Goal: Task Accomplishment & Management: Use online tool/utility

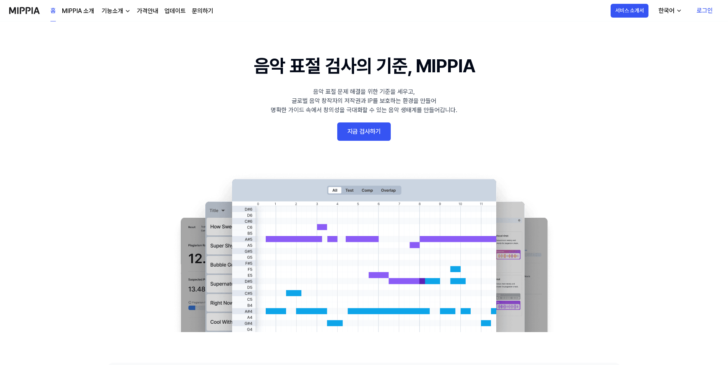
click at [367, 137] on link "지금 검사하기" at bounding box center [364, 131] width 54 height 18
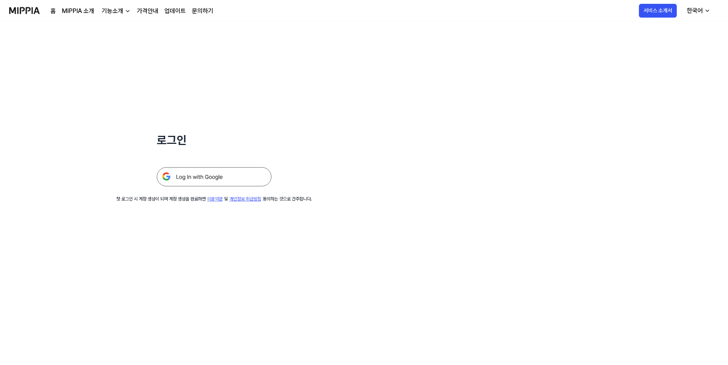
click at [200, 176] on img at bounding box center [214, 176] width 115 height 19
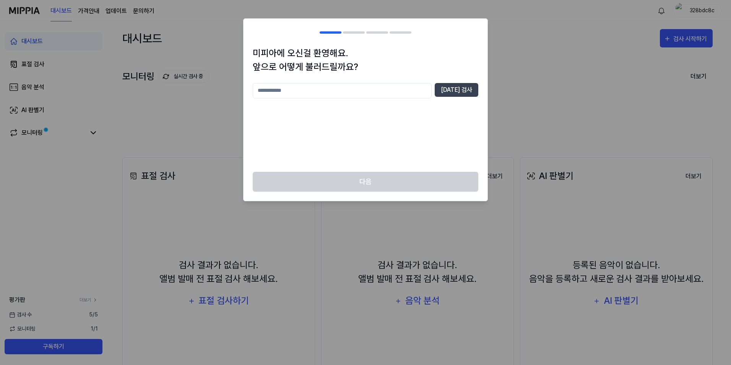
click at [392, 89] on input "text" at bounding box center [342, 90] width 179 height 15
type input "*"
type input "*******"
click at [458, 88] on button "중복 검사" at bounding box center [457, 90] width 44 height 14
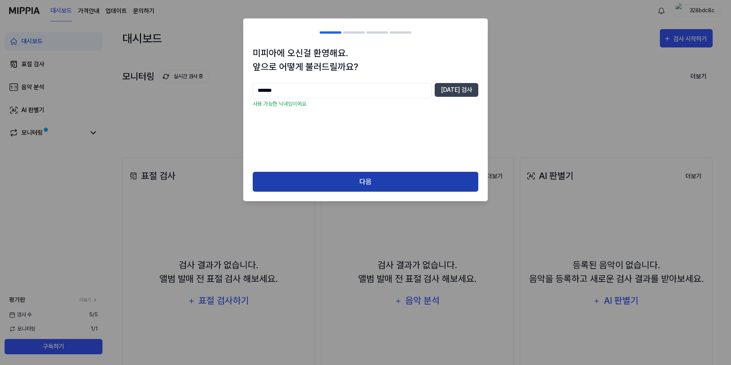
click at [371, 180] on button "다음" at bounding box center [366, 182] width 226 height 20
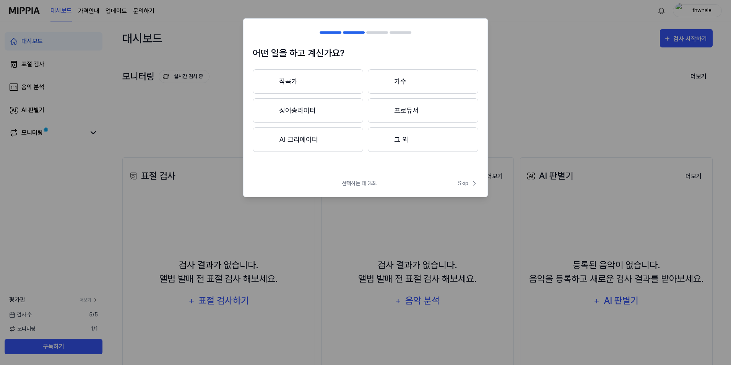
click at [329, 108] on button "싱어송라이터" at bounding box center [308, 110] width 110 height 24
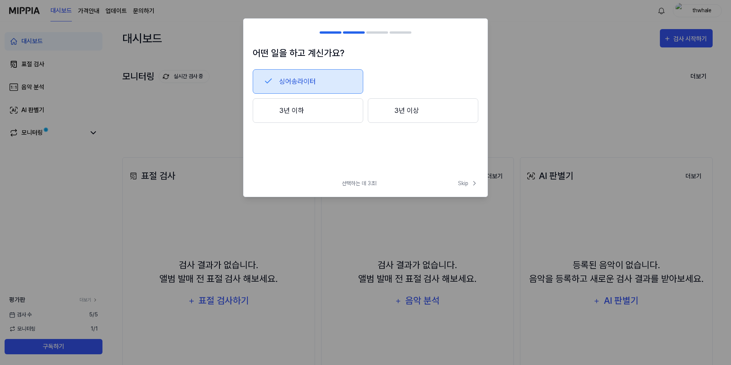
click at [299, 115] on button "3년 이하" at bounding box center [308, 110] width 110 height 24
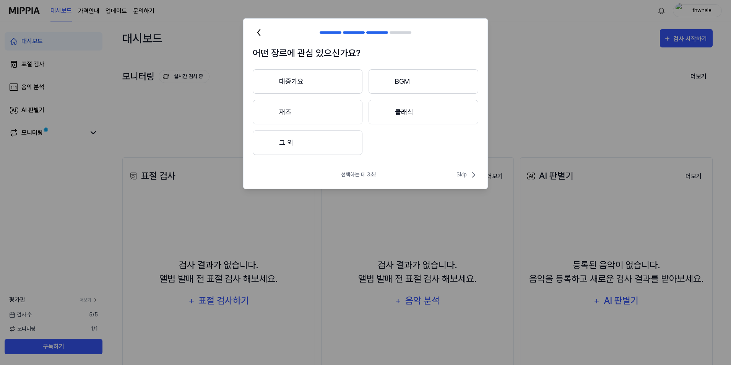
click at [328, 147] on button "그 외" at bounding box center [308, 142] width 110 height 24
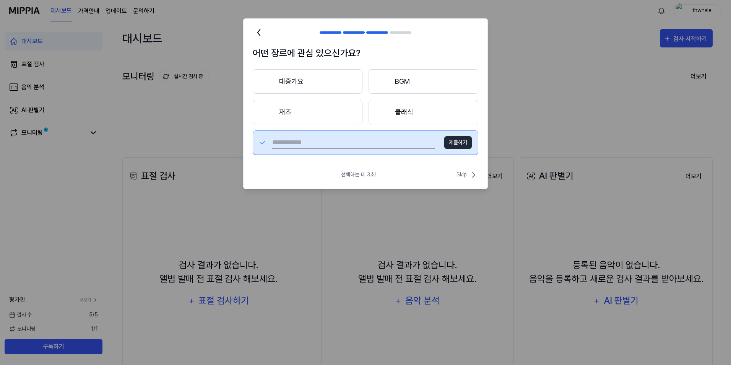
click at [376, 149] on div "제출하기" at bounding box center [366, 142] width 226 height 24
click at [375, 145] on input "text" at bounding box center [353, 142] width 163 height 12
type input "****"
click at [447, 138] on button "제출하기" at bounding box center [458, 142] width 28 height 13
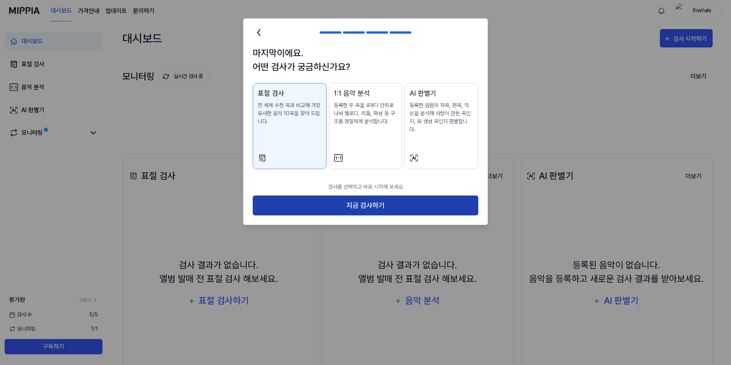
click at [391, 195] on button "지금 검사하기" at bounding box center [366, 205] width 226 height 20
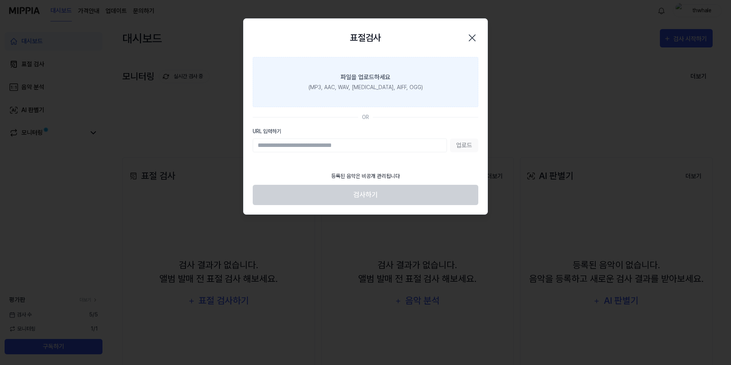
click at [374, 88] on div "(MP3, AAC, WAV, FLAC, AIFF, OGG)" at bounding box center [365, 87] width 114 height 8
click at [0, 0] on input "파일을 업로드하세요 (MP3, AAC, WAV, FLAC, AIFF, OGG)" at bounding box center [0, 0] width 0 height 0
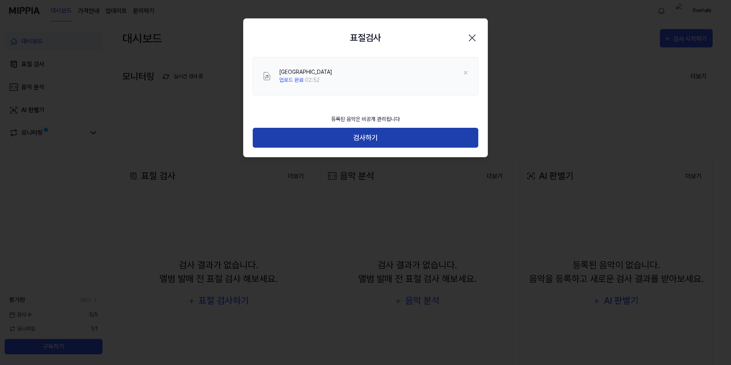
click at [367, 137] on button "검사하기" at bounding box center [366, 138] width 226 height 20
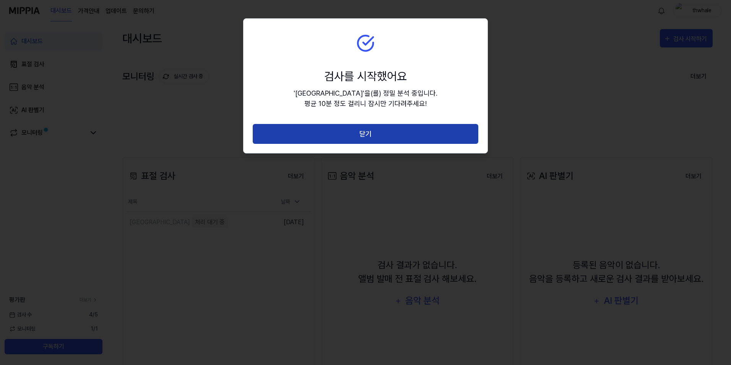
click at [367, 143] on button "닫기" at bounding box center [366, 134] width 226 height 20
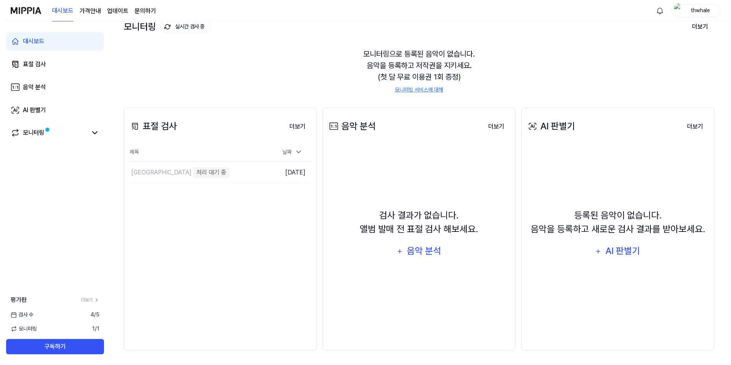
scroll to position [50, 0]
click at [616, 248] on div "AI 판별기" at bounding box center [621, 250] width 37 height 15
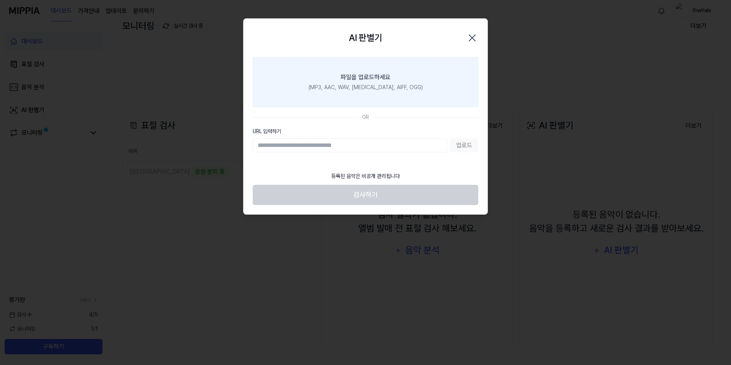
click at [414, 78] on label "파일을 업로드하세요 (MP3, AAC, WAV, FLAC, AIFF, OGG)" at bounding box center [366, 82] width 226 height 50
click at [0, 0] on input "파일을 업로드하세요 (MP3, AAC, WAV, FLAC, AIFF, OGG)" at bounding box center [0, 0] width 0 height 0
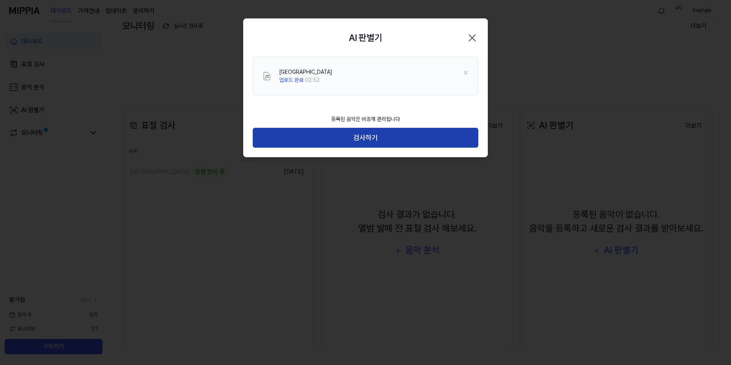
click at [357, 138] on button "검사하기" at bounding box center [366, 138] width 226 height 20
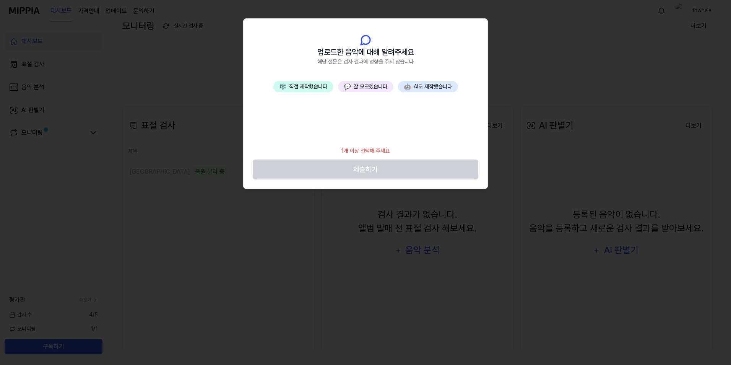
click at [312, 89] on button "🎼 직접 제작했습니다" at bounding box center [303, 86] width 60 height 11
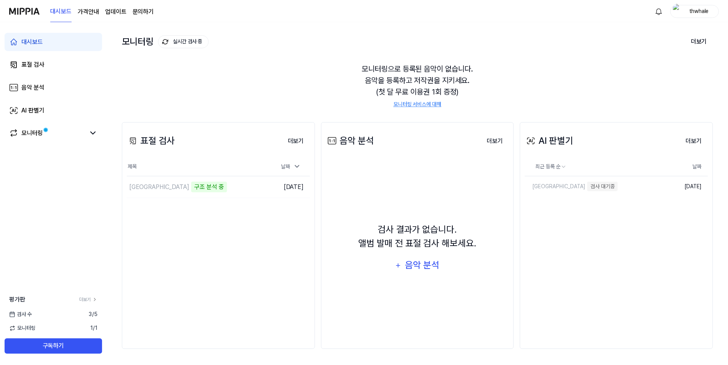
scroll to position [35, 0]
click at [245, 188] on td "Riverside 구조 분석 중 이동하기" at bounding box center [195, 186] width 137 height 21
click at [84, 134] on link "모니터링" at bounding box center [47, 132] width 76 height 9
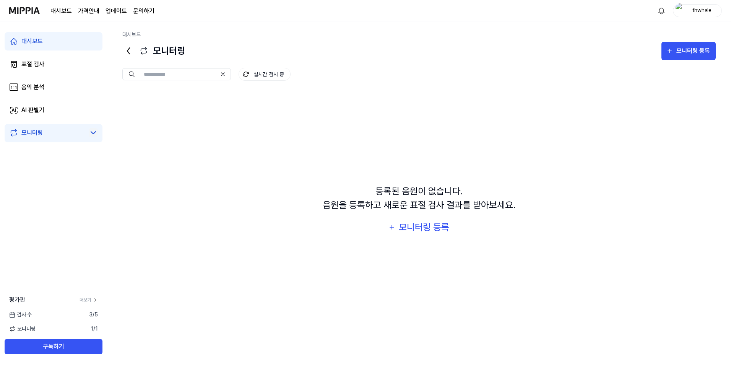
click at [89, 131] on icon at bounding box center [93, 132] width 9 height 9
click at [130, 49] on icon at bounding box center [128, 51] width 2 height 6
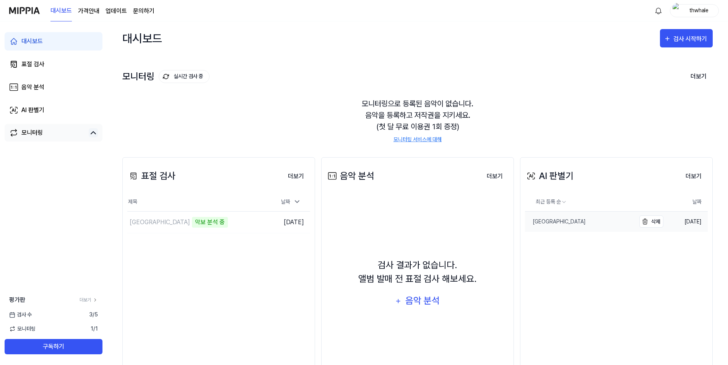
click at [588, 220] on link "[GEOGRAPHIC_DATA]" at bounding box center [580, 221] width 110 height 20
click at [581, 249] on div "AI 판별기 더보기 AI 판별기 최근 등록 순 날짜 Riverside 삭제 2025.08.17. 더보기" at bounding box center [616, 270] width 193 height 227
click at [654, 221] on button "삭제" at bounding box center [651, 221] width 24 height 12
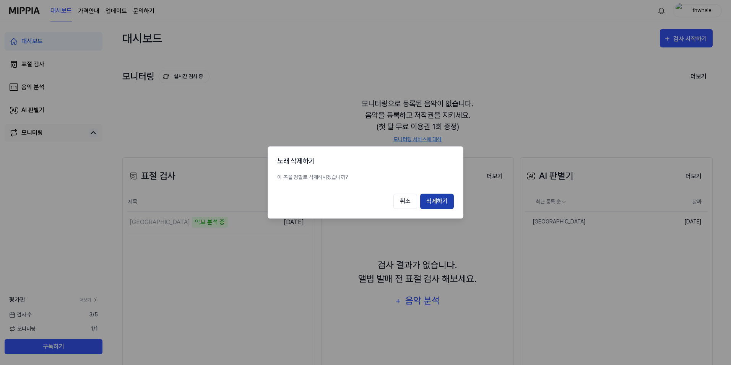
click at [446, 203] on button "삭제하기" at bounding box center [437, 201] width 34 height 15
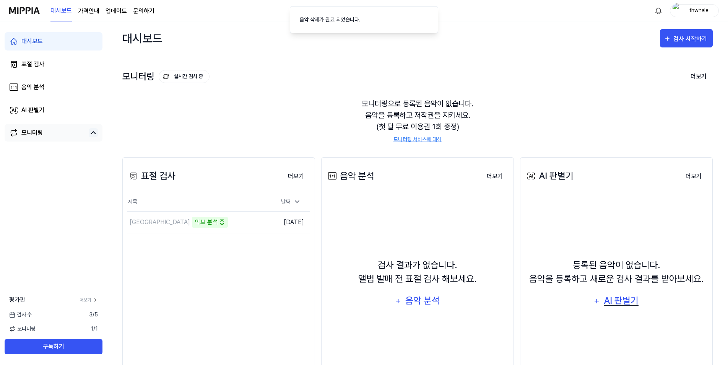
click at [602, 299] on button "AI 판별기" at bounding box center [615, 301] width 55 height 18
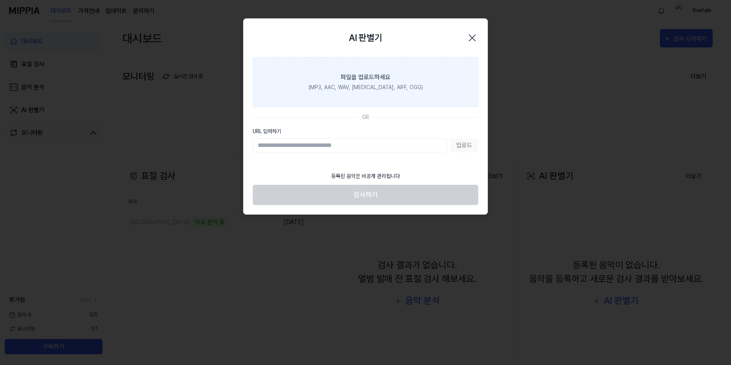
click at [394, 78] on label "파일을 업로드하세요 (MP3, AAC, WAV, FLAC, AIFF, OGG)" at bounding box center [366, 82] width 226 height 50
click at [0, 0] on input "파일을 업로드하세요 (MP3, AAC, WAV, FLAC, AIFF, OGG)" at bounding box center [0, 0] width 0 height 0
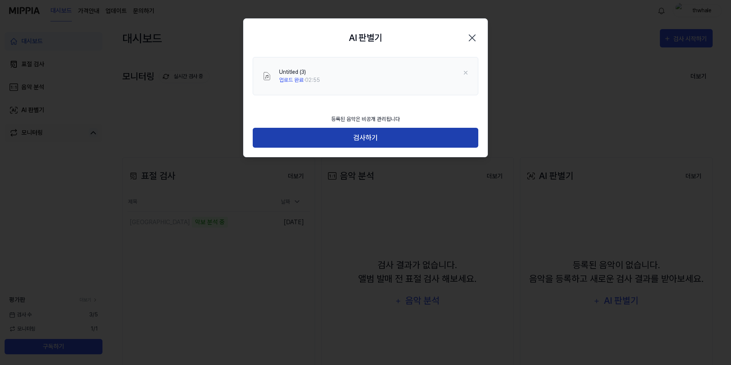
click at [391, 138] on button "검사하기" at bounding box center [366, 138] width 226 height 20
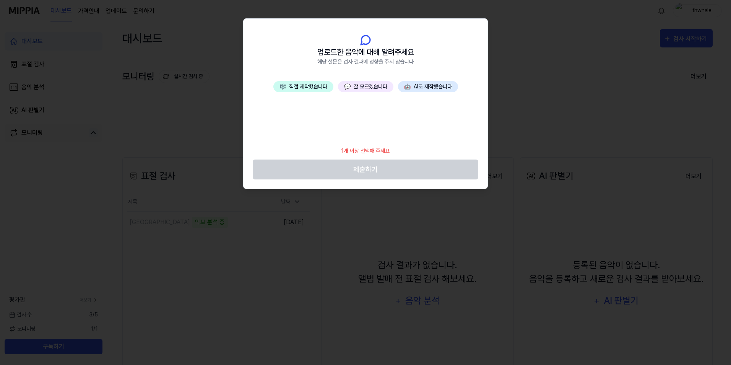
click at [328, 87] on button "🎼 직접 제작했습니다" at bounding box center [303, 86] width 60 height 11
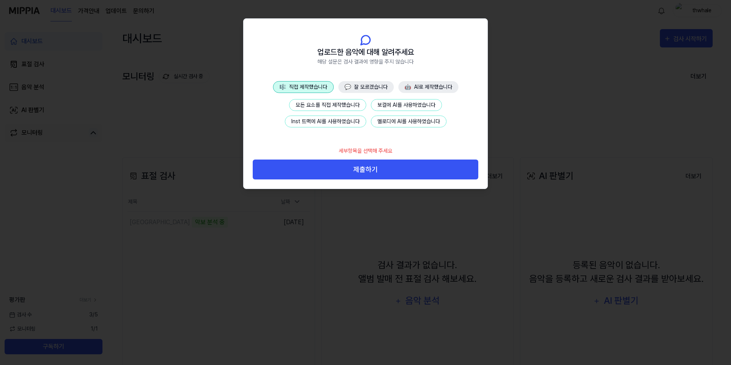
click at [354, 119] on button "Inst 트랙에 AI를 사용하였습니다" at bounding box center [325, 121] width 81 height 12
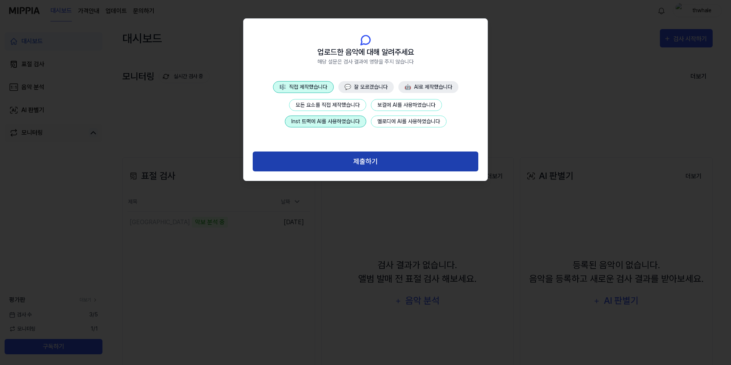
click at [369, 160] on button "제출하기" at bounding box center [366, 161] width 226 height 20
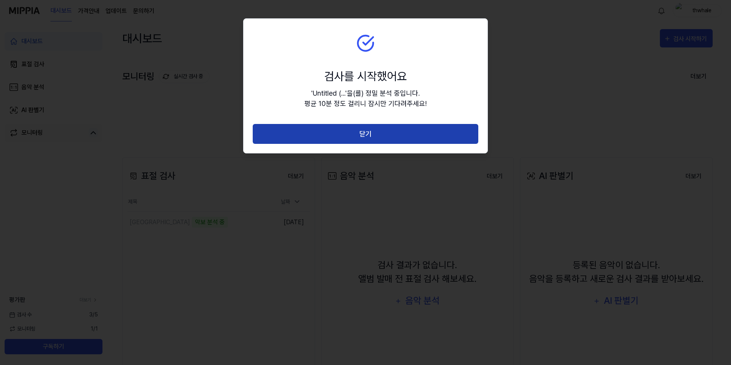
click at [436, 136] on button "닫기" at bounding box center [366, 134] width 226 height 20
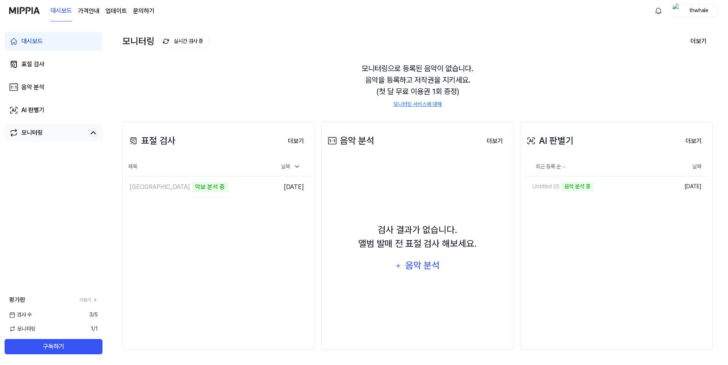
scroll to position [35, 0]
click at [599, 182] on link "Untitled (3)" at bounding box center [580, 186] width 110 height 20
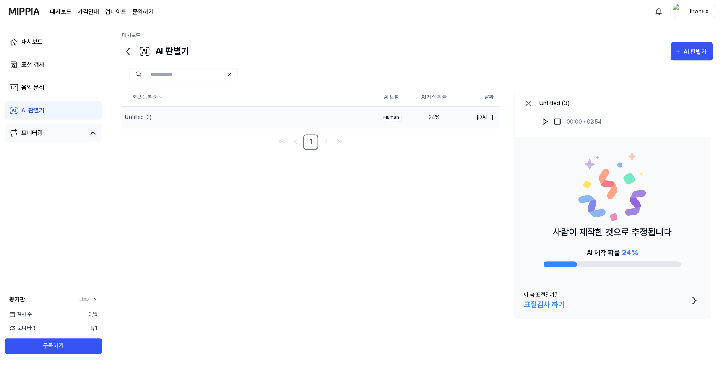
scroll to position [35, 0]
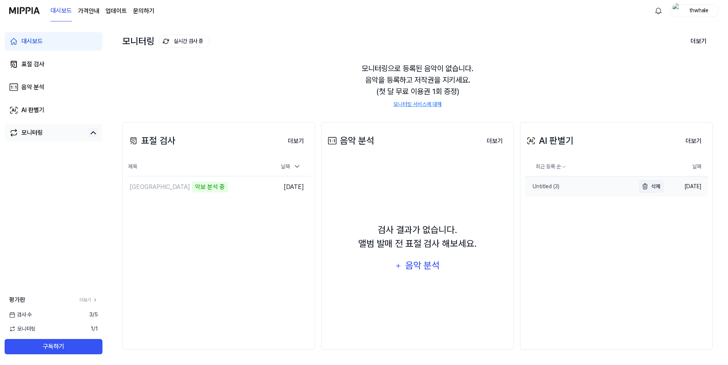
click at [650, 186] on button "삭제" at bounding box center [651, 186] width 24 height 12
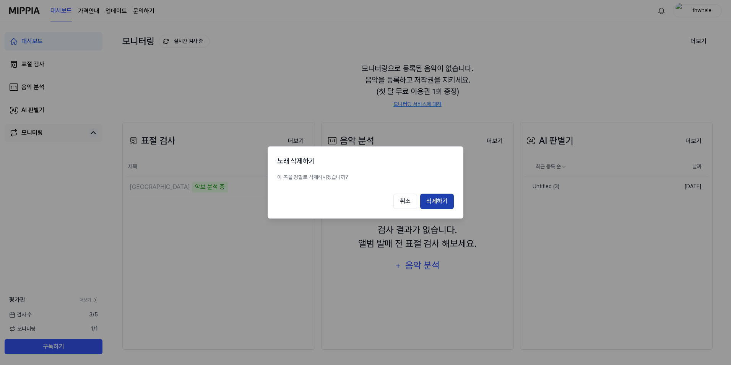
click at [437, 198] on button "삭제하기" at bounding box center [437, 201] width 34 height 15
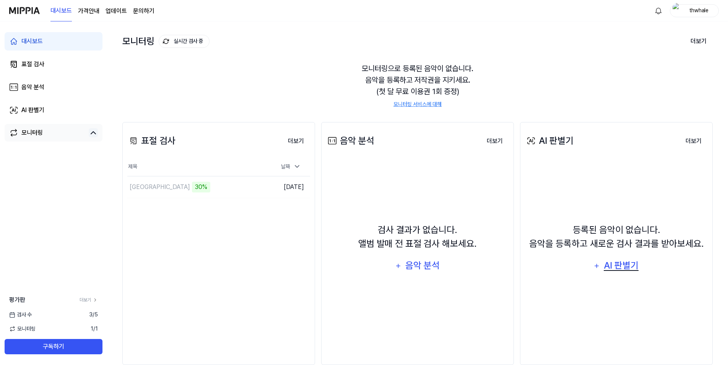
click at [618, 265] on div "AI 판별기" at bounding box center [621, 265] width 37 height 15
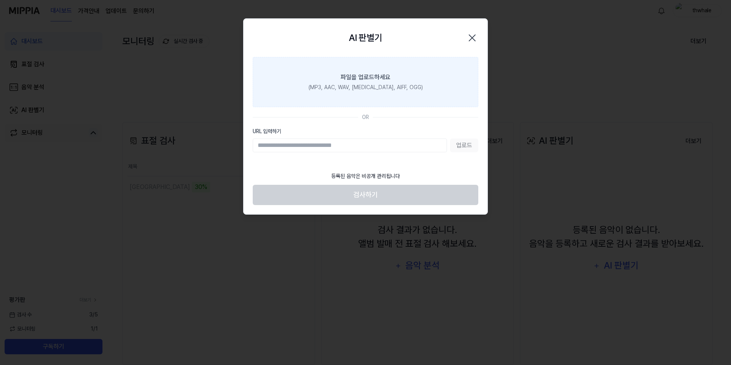
click at [397, 104] on label "파일을 업로드하세요 (MP3, AAC, WAV, FLAC, AIFF, OGG)" at bounding box center [366, 82] width 226 height 50
click at [0, 0] on input "파일을 업로드하세요 (MP3, AAC, WAV, FLAC, AIFF, OGG)" at bounding box center [0, 0] width 0 height 0
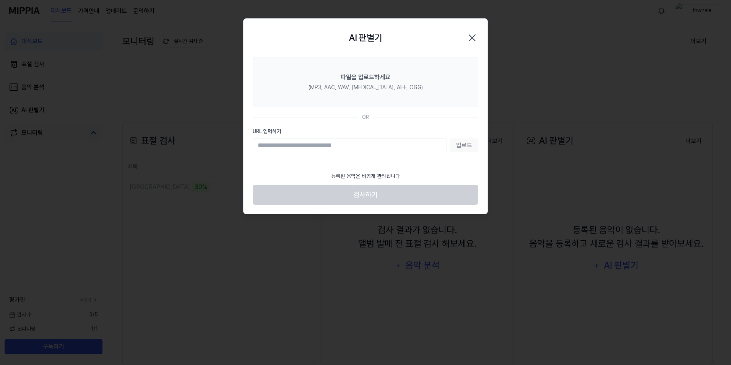
click at [473, 38] on icon "button" at bounding box center [472, 38] width 6 height 6
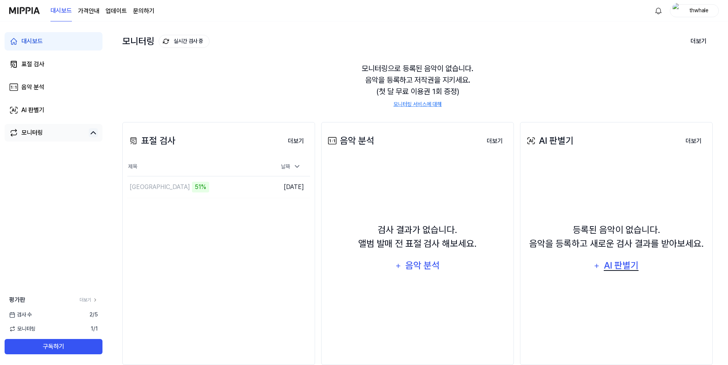
click at [631, 268] on div "AI 판별기" at bounding box center [621, 265] width 37 height 15
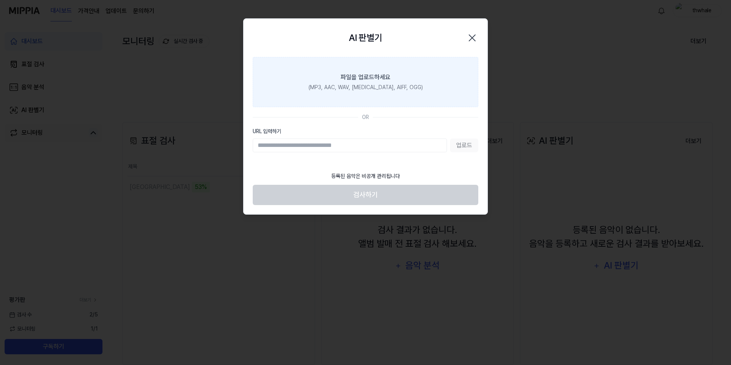
click at [385, 88] on div "(MP3, AAC, WAV, FLAC, AIFF, OGG)" at bounding box center [365, 87] width 114 height 8
click at [0, 0] on input "파일을 업로드하세요 (MP3, AAC, WAV, FLAC, AIFF, OGG)" at bounding box center [0, 0] width 0 height 0
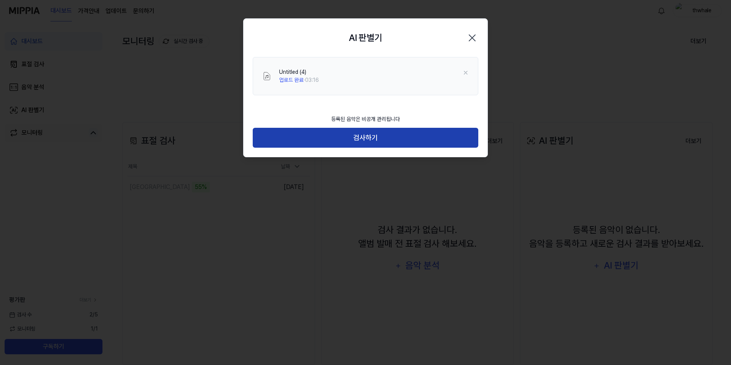
click at [357, 134] on button "검사하기" at bounding box center [366, 138] width 226 height 20
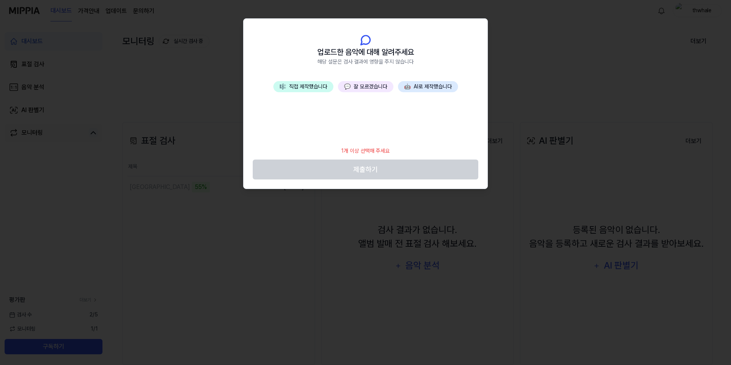
click at [322, 86] on button "🎼 직접 제작했습니다" at bounding box center [303, 86] width 60 height 11
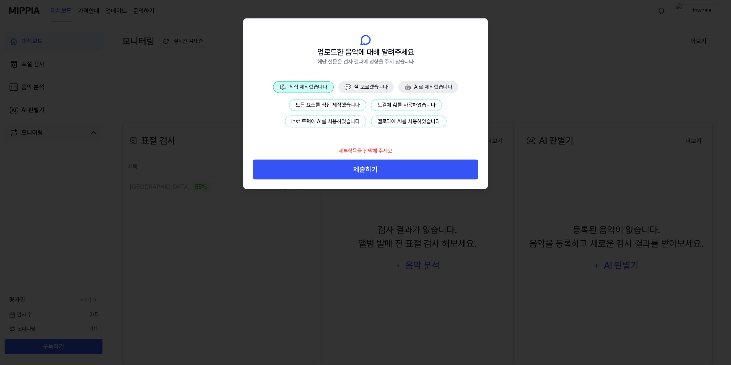
click at [323, 119] on button "Inst 트랙에 AI를 사용하였습니다" at bounding box center [325, 121] width 81 height 12
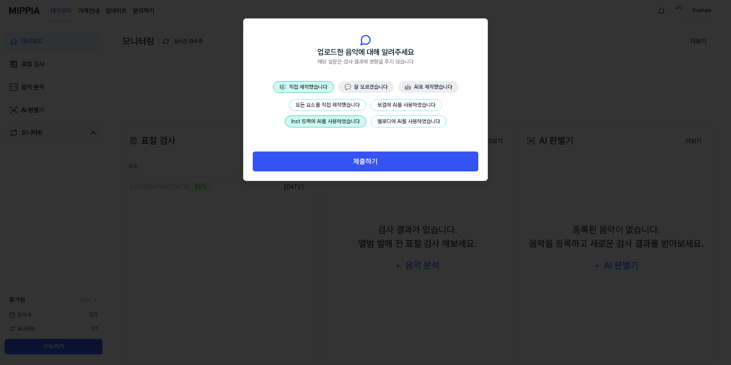
click at [357, 169] on button "제출하기" at bounding box center [366, 161] width 226 height 20
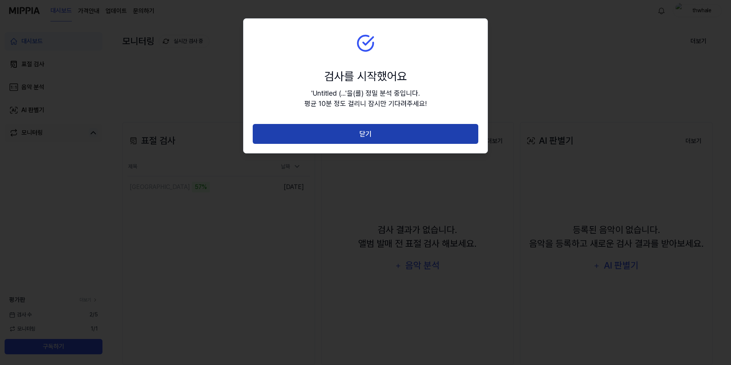
click at [391, 138] on button "닫기" at bounding box center [366, 134] width 226 height 20
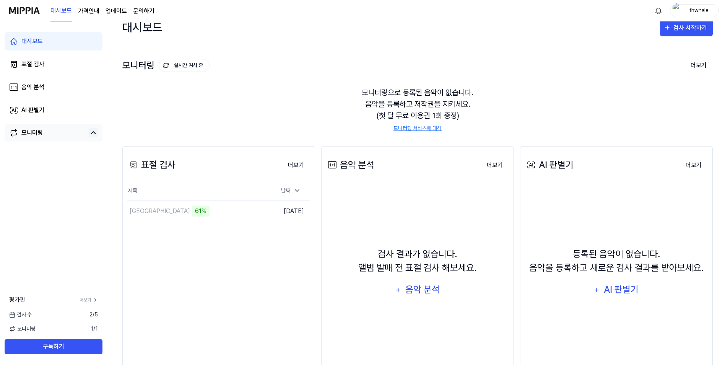
scroll to position [0, 0]
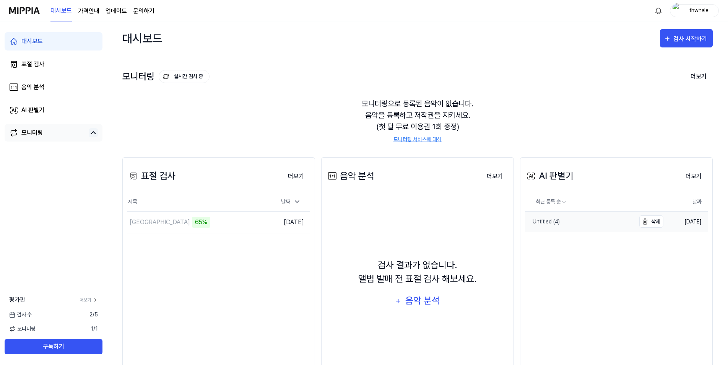
click at [576, 222] on link "Untitled (4)" at bounding box center [580, 221] width 110 height 20
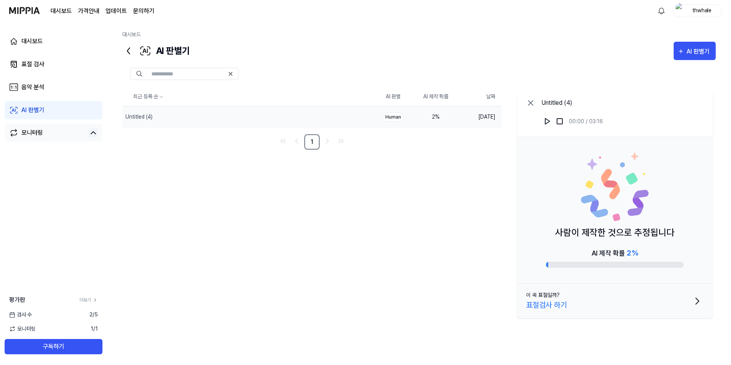
click at [136, 32] on link "대시보드" at bounding box center [131, 34] width 18 height 6
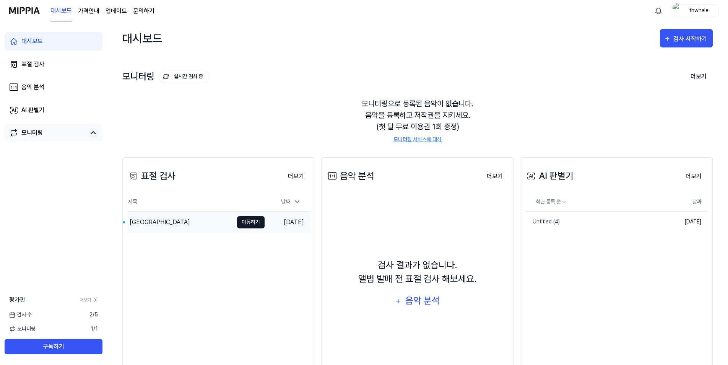
click at [247, 221] on button "이동하기" at bounding box center [251, 222] width 28 height 12
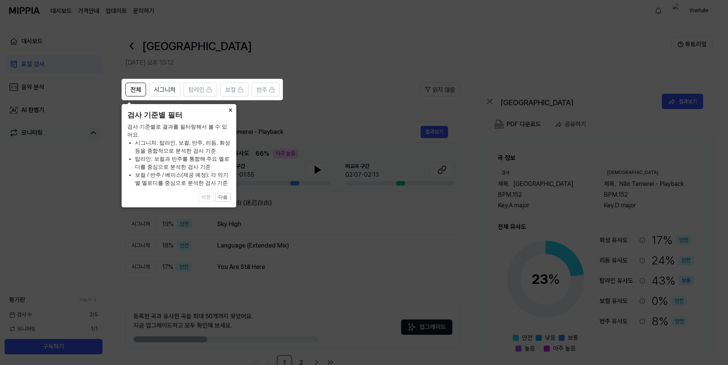
click at [230, 111] on button "×" at bounding box center [230, 109] width 12 height 11
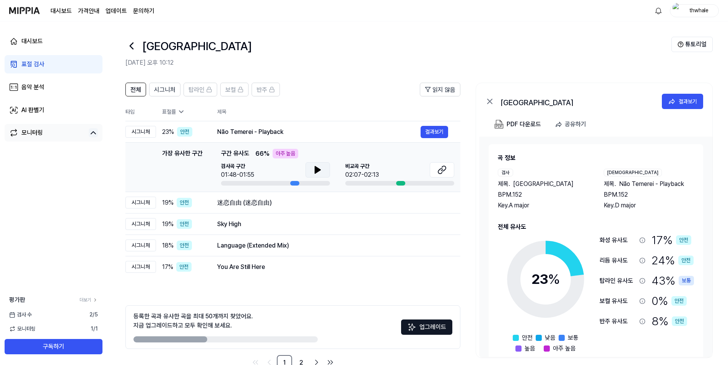
click at [314, 169] on icon at bounding box center [317, 169] width 9 height 9
click at [434, 172] on button at bounding box center [442, 169] width 24 height 15
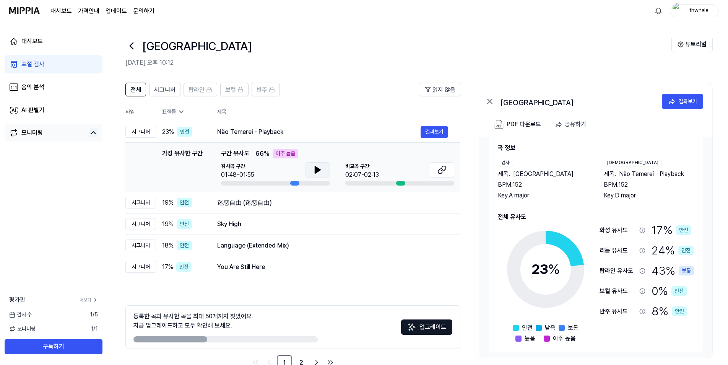
scroll to position [13, 0]
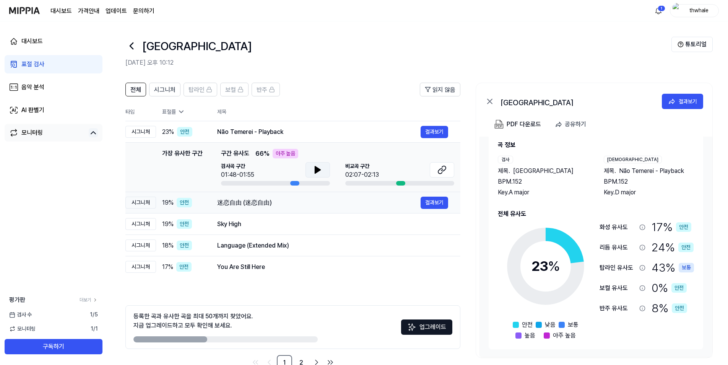
click at [316, 204] on div "迷恋自由 (迷恋自由)" at bounding box center [318, 202] width 203 height 9
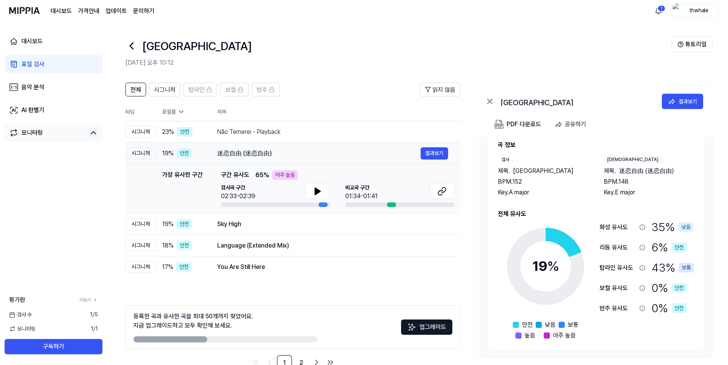
scroll to position [0, 0]
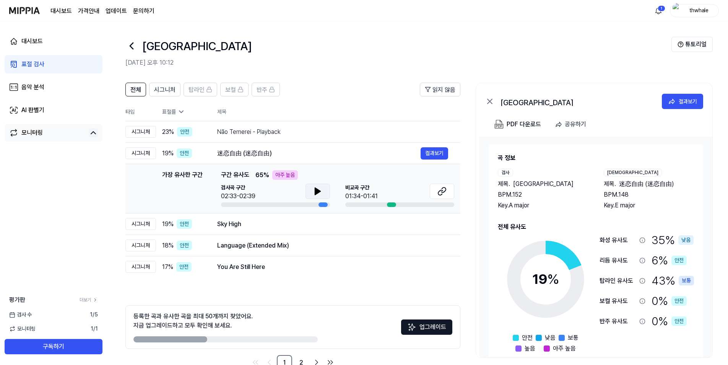
click at [316, 190] on icon at bounding box center [317, 191] width 5 height 7
click at [316, 190] on icon at bounding box center [316, 191] width 2 height 6
click at [680, 102] on div "결과보기" at bounding box center [687, 101] width 18 height 8
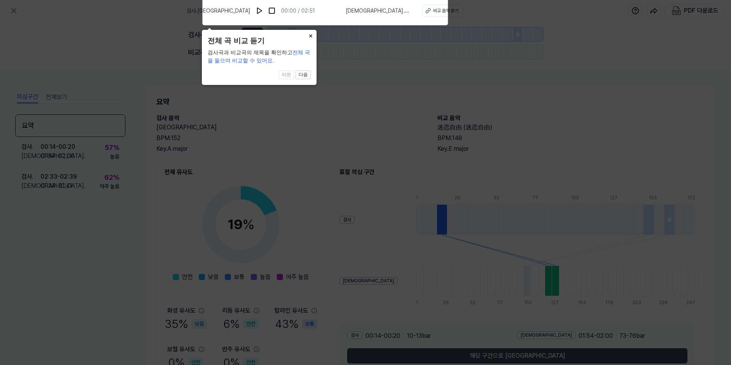
click at [313, 34] on button "×" at bounding box center [310, 35] width 12 height 11
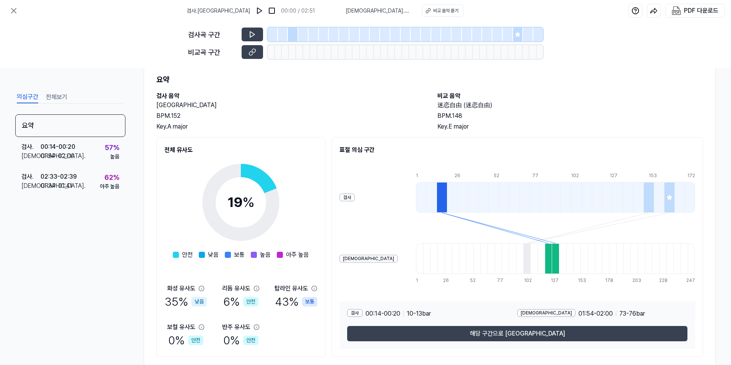
scroll to position [42, 0]
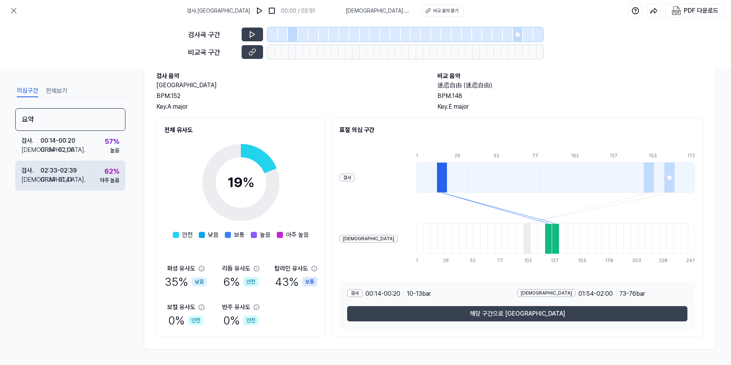
click at [100, 184] on div "아주 높음" at bounding box center [109, 180] width 19 height 8
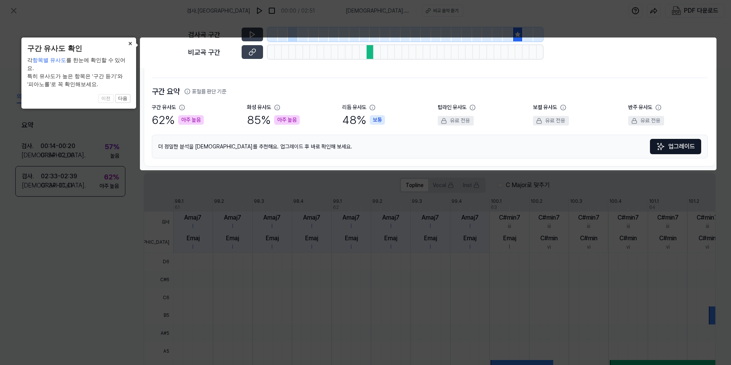
click at [130, 41] on button "×" at bounding box center [130, 42] width 12 height 11
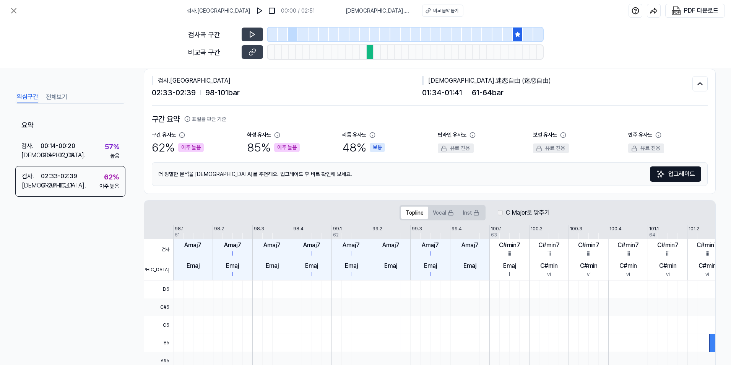
scroll to position [0, 0]
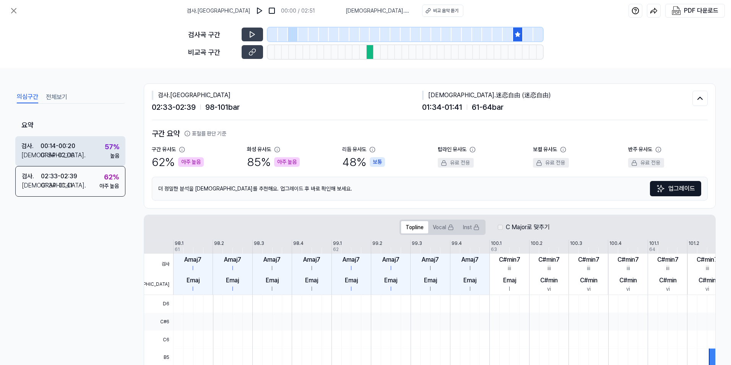
click at [88, 148] on div "검사 . 00:14 - 00:20 비교 . 01:54 - 02:00 57 % 높음" at bounding box center [70, 151] width 110 height 30
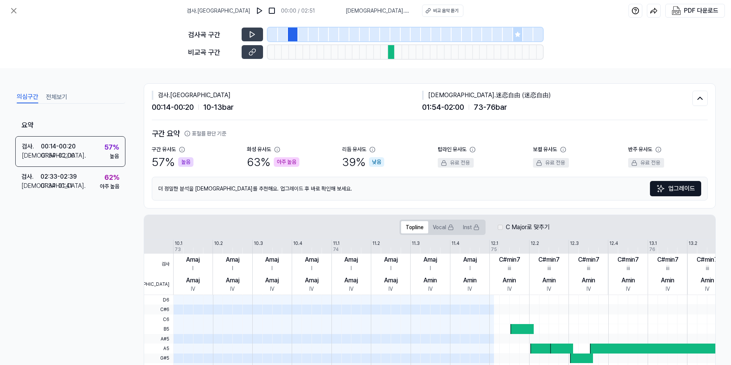
click at [60, 95] on button "전체보기" at bounding box center [56, 97] width 21 height 12
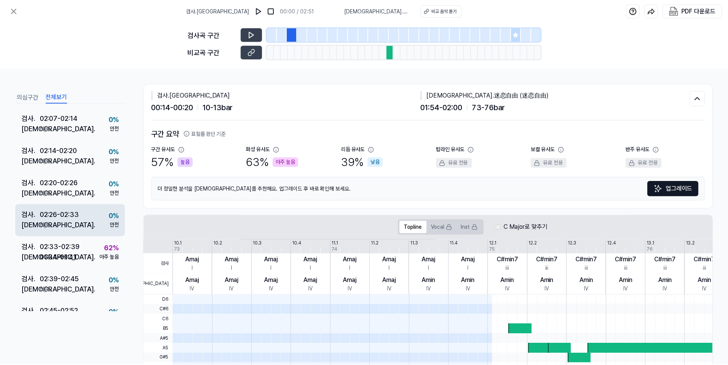
scroll to position [692, 0]
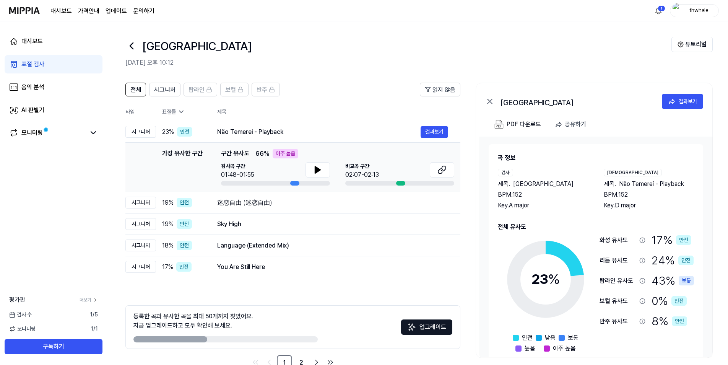
click at [135, 44] on icon at bounding box center [131, 46] width 12 height 12
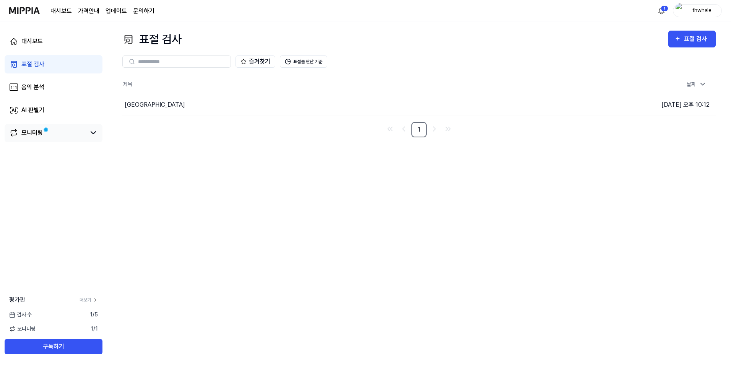
click at [39, 131] on div "모니터링" at bounding box center [31, 132] width 21 height 9
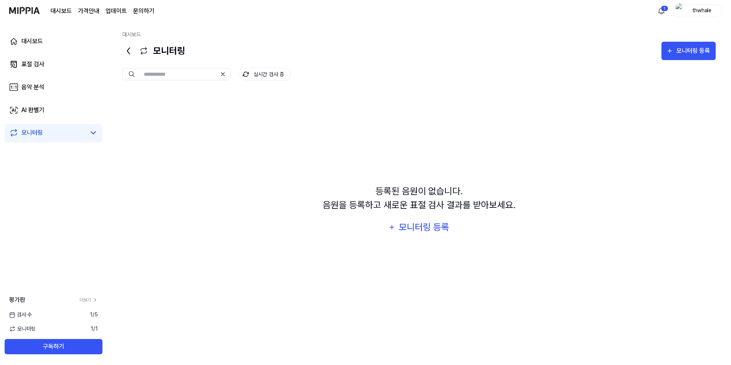
click at [49, 134] on link "모니터링" at bounding box center [47, 132] width 76 height 9
click at [130, 32] on link "대시보드" at bounding box center [131, 34] width 18 height 6
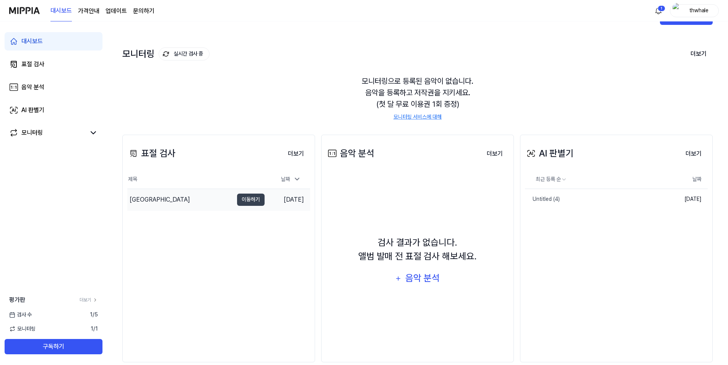
scroll to position [35, 0]
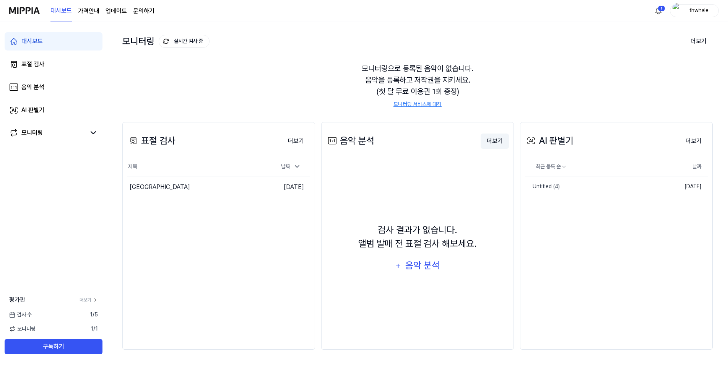
click at [493, 143] on button "더보기" at bounding box center [494, 140] width 28 height 15
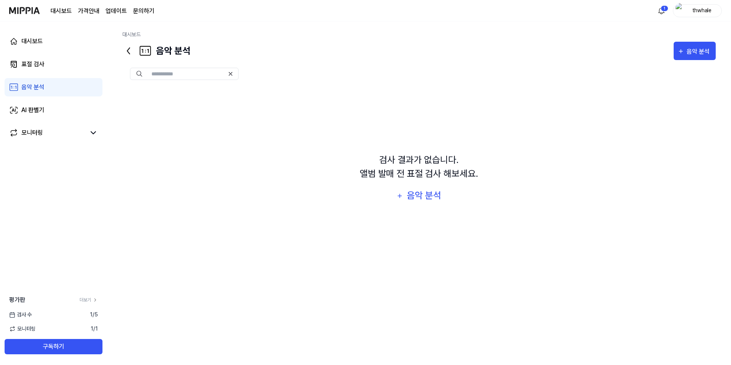
click at [124, 54] on icon at bounding box center [128, 51] width 12 height 12
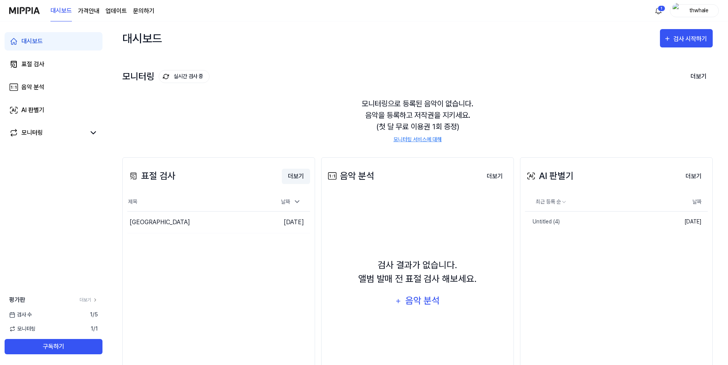
click at [300, 179] on button "더보기" at bounding box center [296, 176] width 28 height 15
click at [65, 86] on link "음악 분석" at bounding box center [54, 87] width 98 height 18
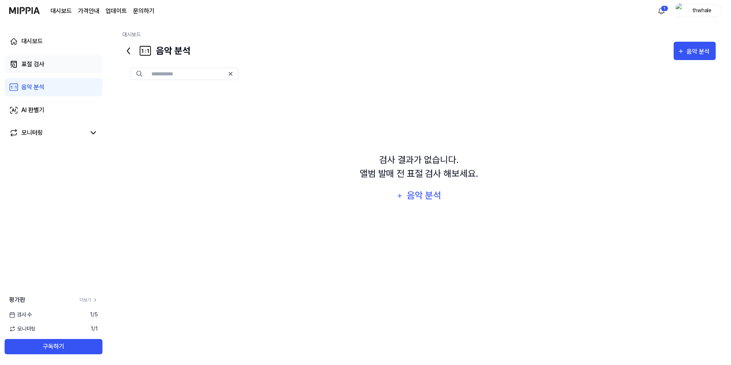
click at [53, 63] on link "표절 검사" at bounding box center [54, 64] width 98 height 18
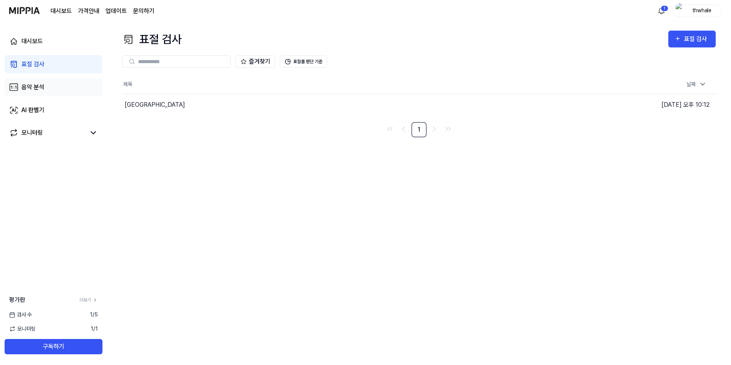
click at [48, 83] on link "음악 분석" at bounding box center [54, 87] width 98 height 18
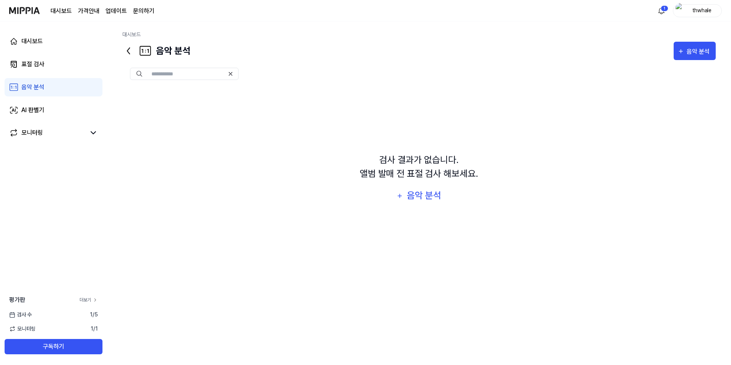
click at [91, 300] on link "더보기" at bounding box center [88, 299] width 18 height 7
drag, startPoint x: 31, startPoint y: 41, endPoint x: 36, endPoint y: 55, distance: 15.1
click at [31, 41] on div "대시보드" at bounding box center [31, 41] width 21 height 9
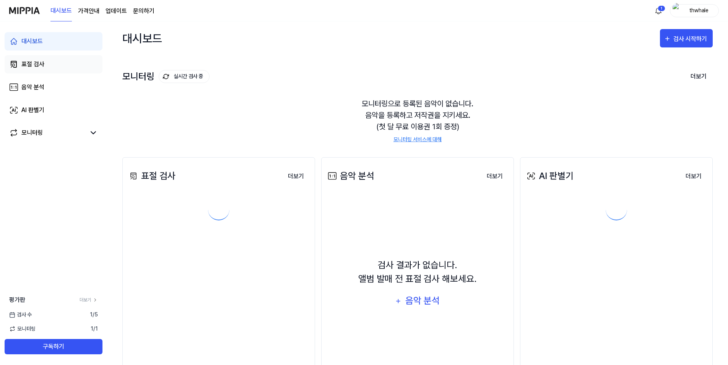
click at [44, 72] on link "표절 검사" at bounding box center [54, 64] width 98 height 18
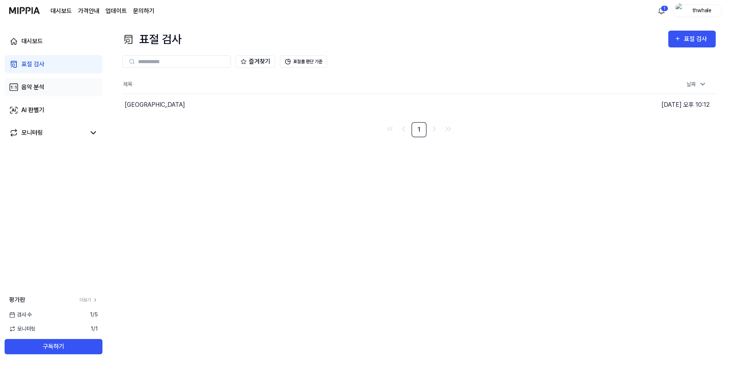
click at [47, 83] on link "음악 분석" at bounding box center [54, 87] width 98 height 18
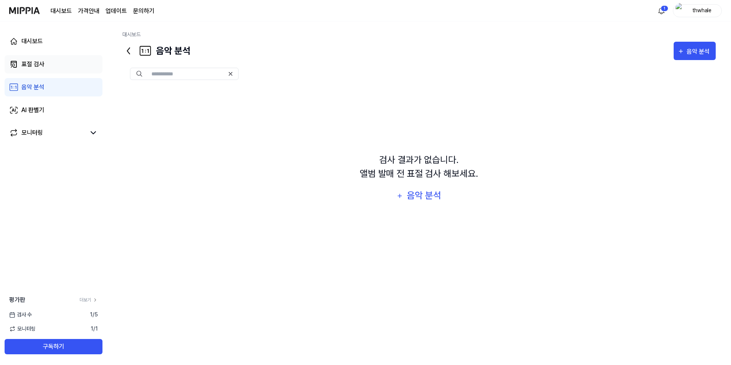
click at [57, 65] on link "표절 검사" at bounding box center [54, 64] width 98 height 18
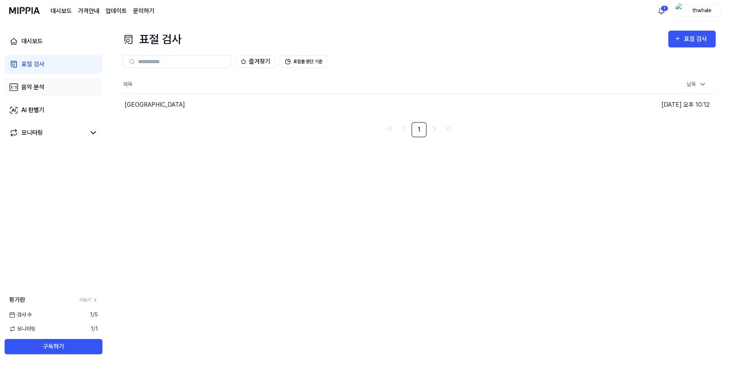
click at [49, 80] on link "음악 분석" at bounding box center [54, 87] width 98 height 18
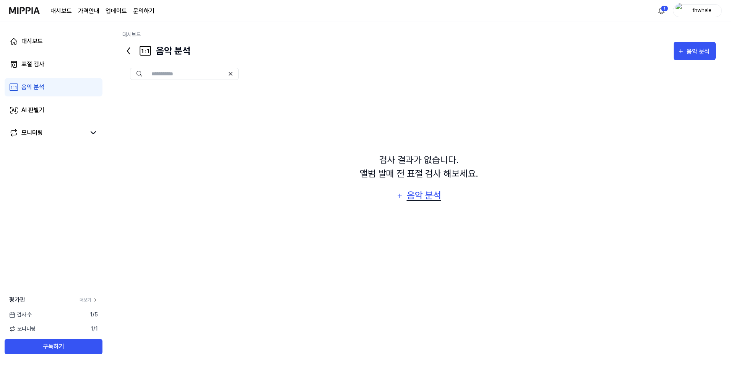
click at [437, 195] on div "음악 분석" at bounding box center [424, 195] width 36 height 15
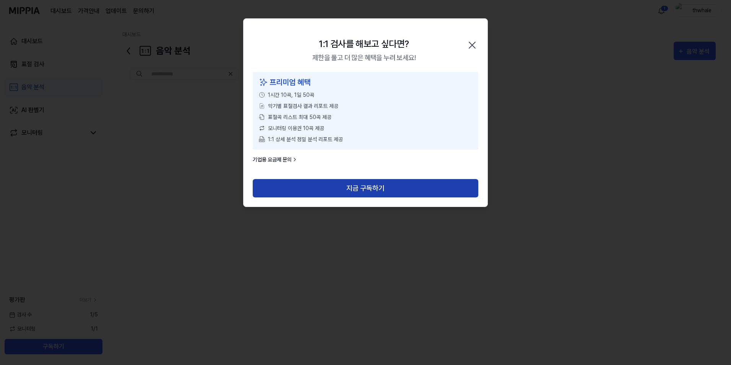
click at [305, 185] on button "지금 구독하기" at bounding box center [366, 188] width 226 height 18
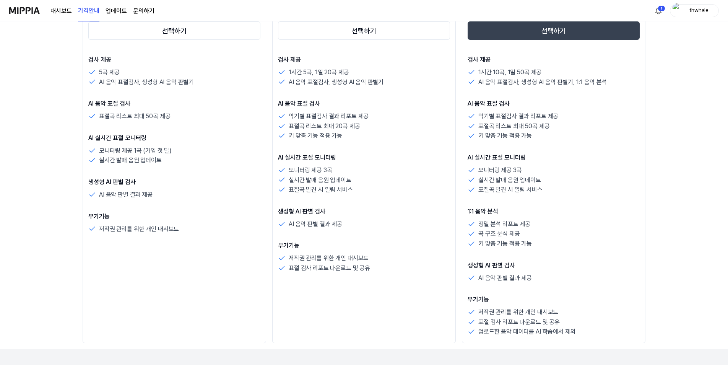
scroll to position [76, 0]
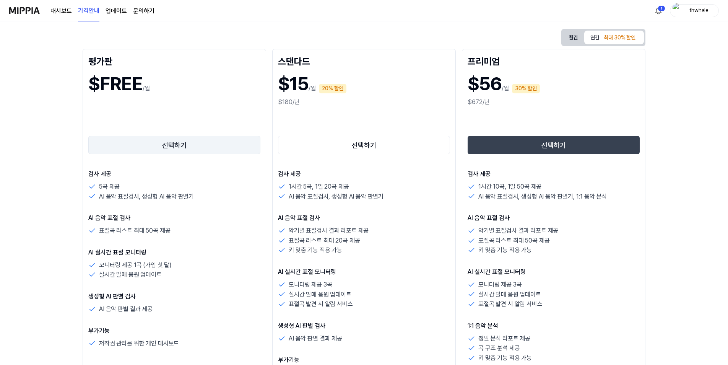
click at [175, 151] on button "선택하기" at bounding box center [174, 145] width 172 height 18
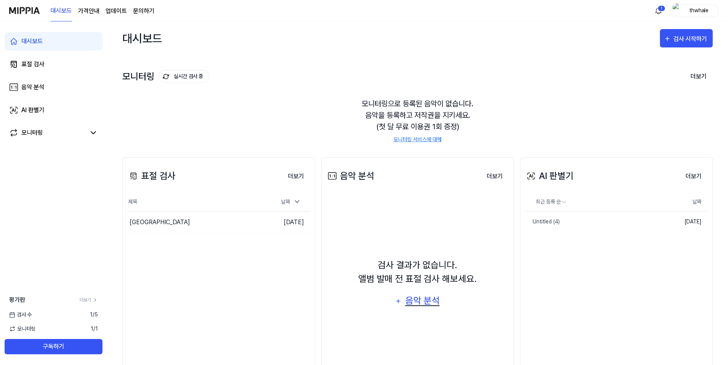
click at [426, 300] on div "음악 분석" at bounding box center [422, 300] width 36 height 15
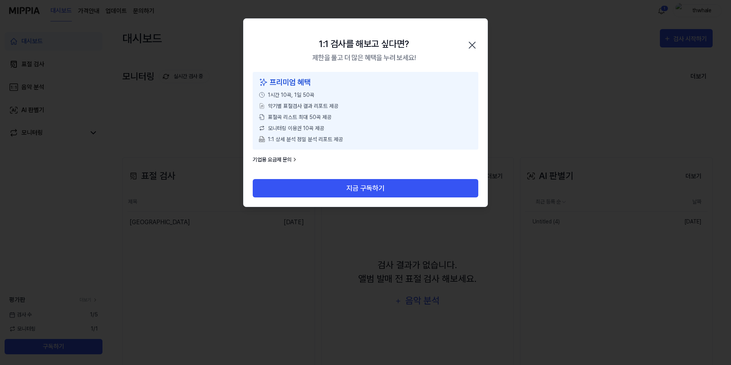
click at [473, 43] on icon "button" at bounding box center [472, 45] width 12 height 12
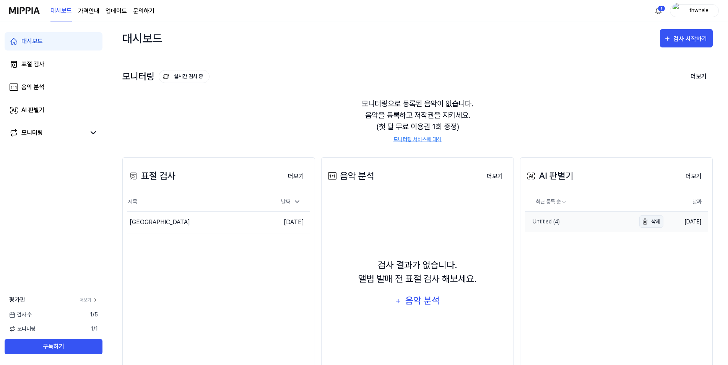
click at [658, 222] on button "삭제" at bounding box center [651, 221] width 24 height 12
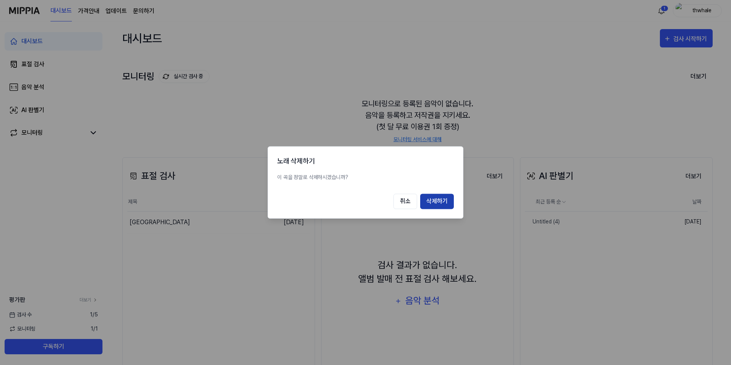
click at [446, 201] on button "삭제하기" at bounding box center [437, 201] width 34 height 15
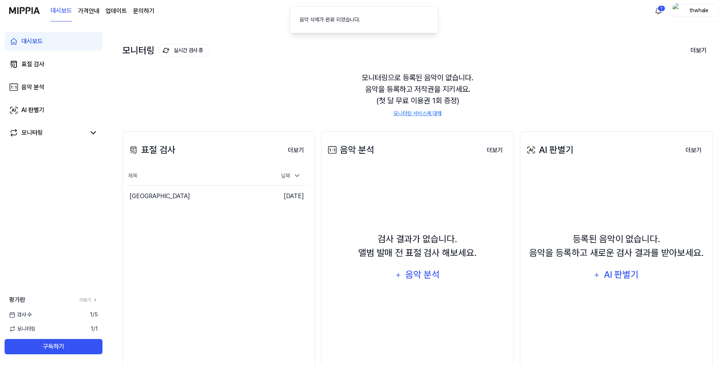
scroll to position [50, 0]
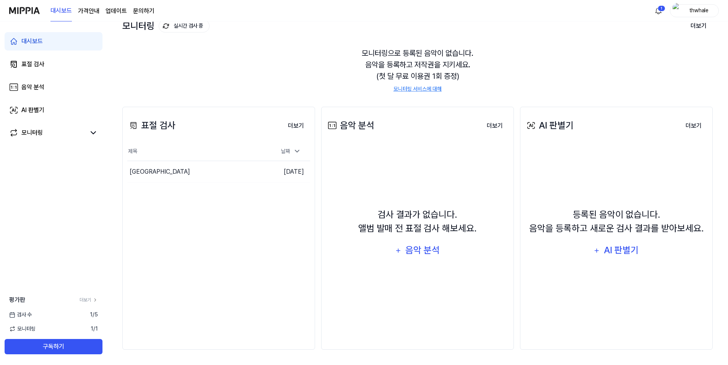
click at [90, 316] on span "1 / 5" at bounding box center [94, 314] width 8 height 8
click at [82, 316] on div "검사 [DATE]" at bounding box center [53, 314] width 107 height 8
drag, startPoint x: 82, startPoint y: 316, endPoint x: 138, endPoint y: 323, distance: 56.6
click at [136, 321] on div "표절 검사 더보기 표절 검사 제목 날짜 Riverside 이동하기 [DATE] 더보기" at bounding box center [218, 228] width 193 height 243
click at [265, 211] on div "표절 검사 더보기 표절 검사 제목 날짜 Riverside 이동하기 [DATE] 더보기" at bounding box center [218, 228] width 193 height 243
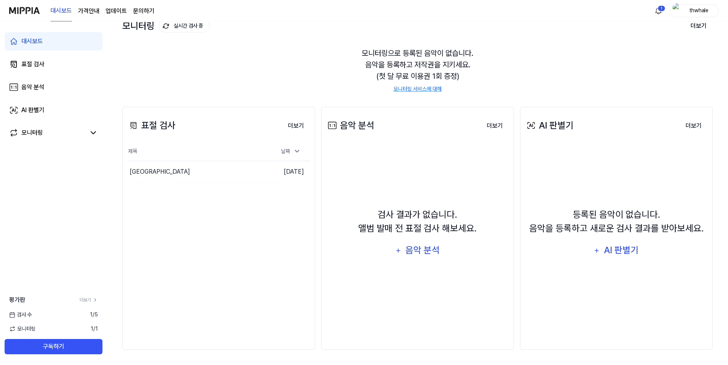
click at [263, 209] on div "표절 검사 더보기 표절 검사 제목 날짜 Riverside 이동하기 2025.08.17. 더보기" at bounding box center [218, 228] width 193 height 243
drag, startPoint x: 263, startPoint y: 209, endPoint x: 240, endPoint y: 209, distance: 22.9
click at [261, 210] on div "표절 검사 더보기 표절 검사 제목 날짜 Riverside 이동하기 2025.08.17. 더보기" at bounding box center [218, 228] width 193 height 243
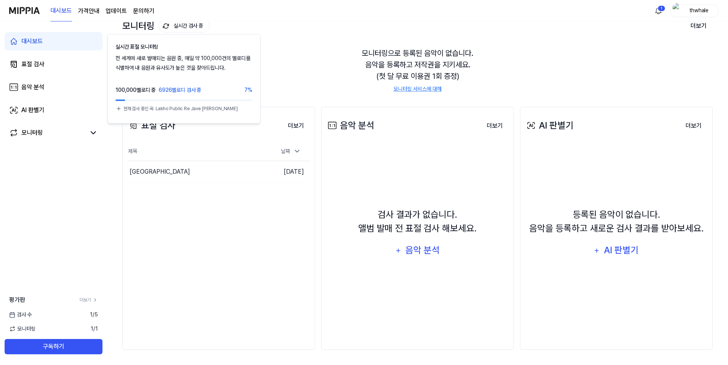
click at [187, 29] on button "실시간 검사 중" at bounding box center [184, 25] width 51 height 13
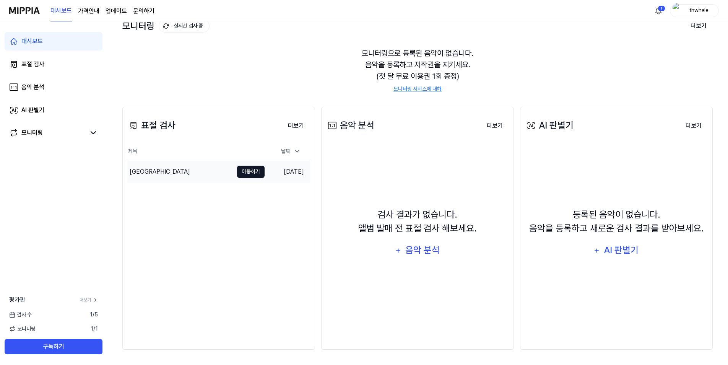
click at [242, 171] on button "이동하기" at bounding box center [251, 171] width 28 height 12
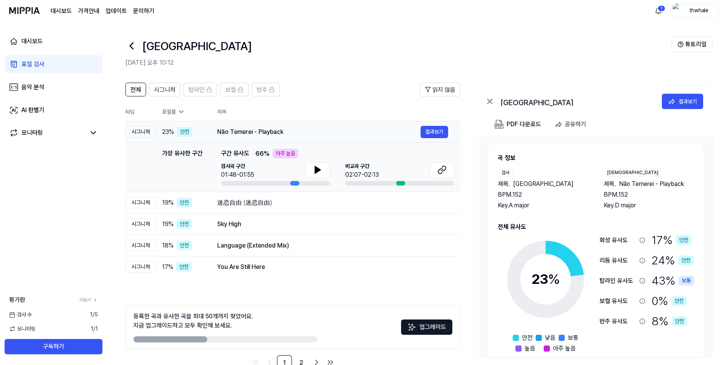
click at [203, 133] on div "23 % 안전" at bounding box center [183, 132] width 43 height 10
click at [203, 205] on div "19 % 안전" at bounding box center [183, 203] width 43 height 10
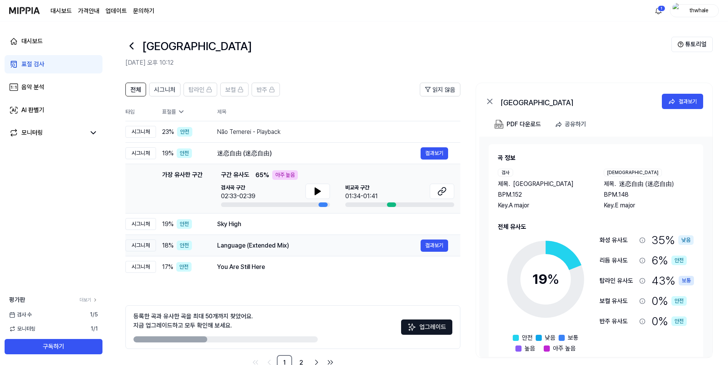
click at [207, 241] on td "Language (Extended Mix) 결과보기" at bounding box center [332, 245] width 255 height 21
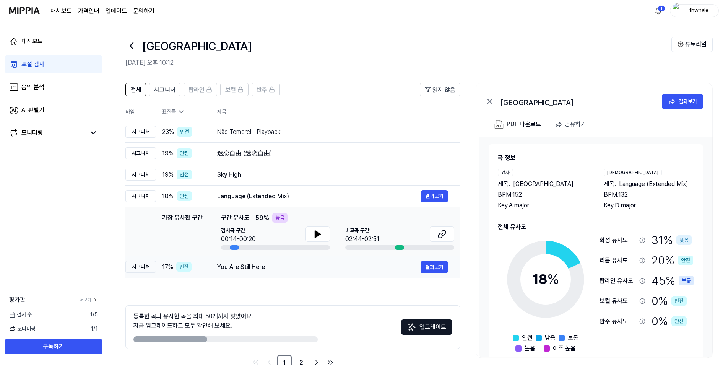
click at [201, 266] on div "17 % 안전" at bounding box center [183, 267] width 43 height 10
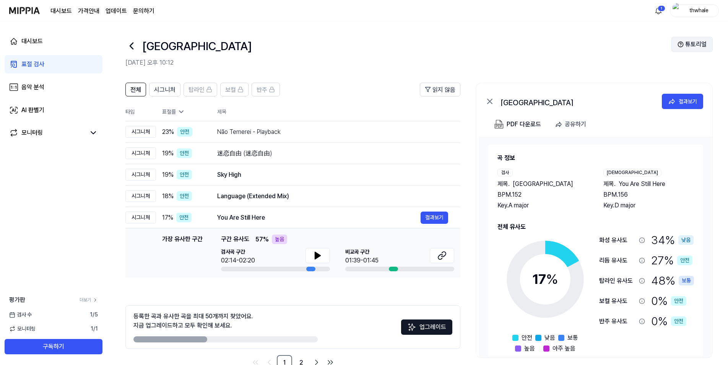
click at [684, 39] on button "튜토리얼" at bounding box center [691, 44] width 41 height 15
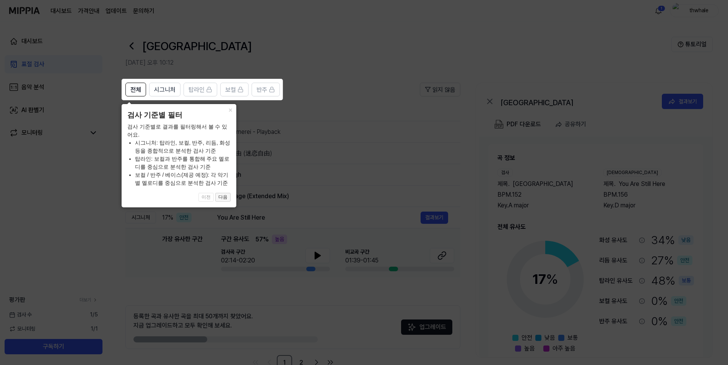
click at [224, 200] on button "다음" at bounding box center [222, 197] width 15 height 9
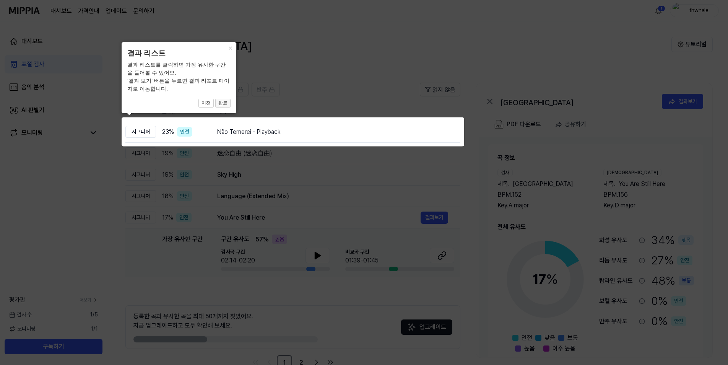
click at [227, 104] on button "완료" at bounding box center [222, 103] width 15 height 9
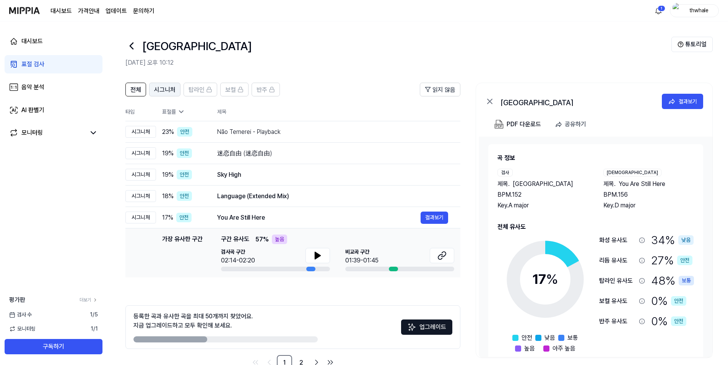
click at [174, 92] on span "시그니처" at bounding box center [164, 89] width 21 height 9
click at [41, 38] on div "대시보드" at bounding box center [31, 41] width 21 height 9
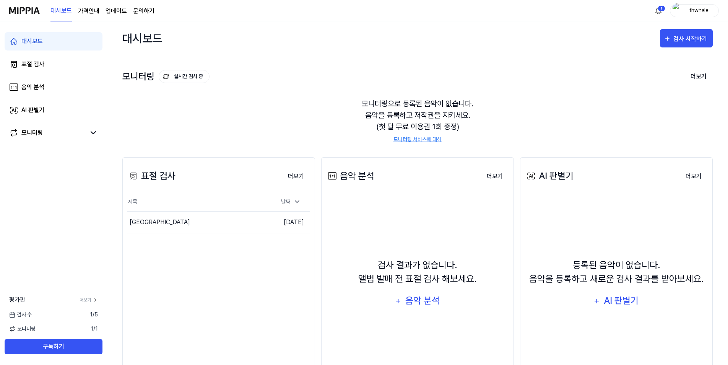
click at [415, 141] on link "모니터링 서비스에 대해" at bounding box center [417, 139] width 48 height 8
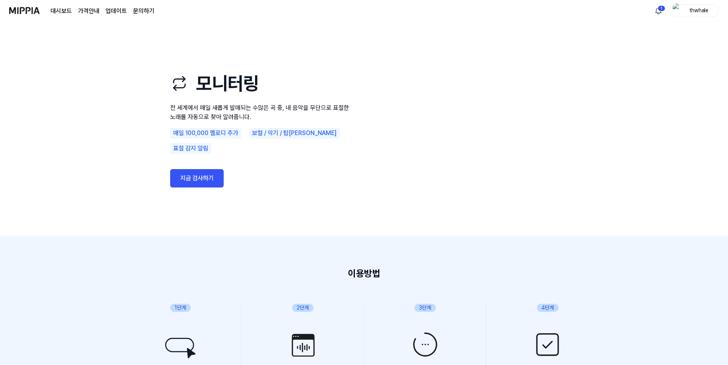
click at [213, 177] on link "지금 검사하기" at bounding box center [197, 178] width 54 height 18
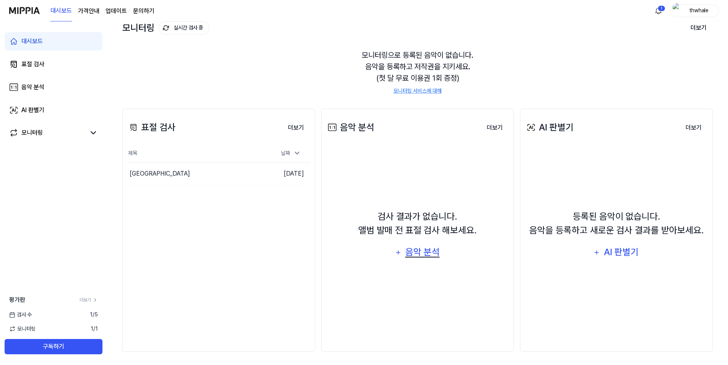
scroll to position [50, 0]
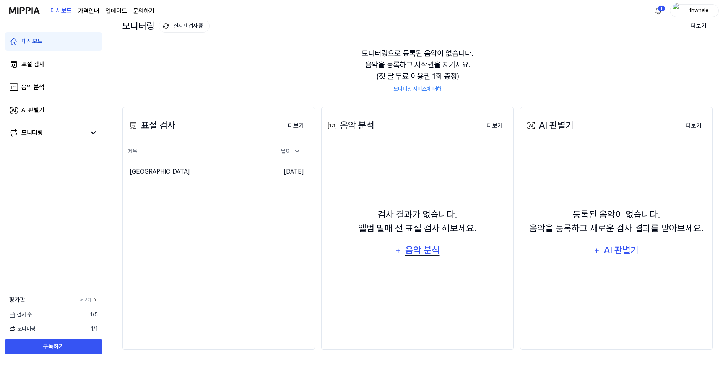
click at [411, 252] on div "음악 분석" at bounding box center [422, 250] width 36 height 15
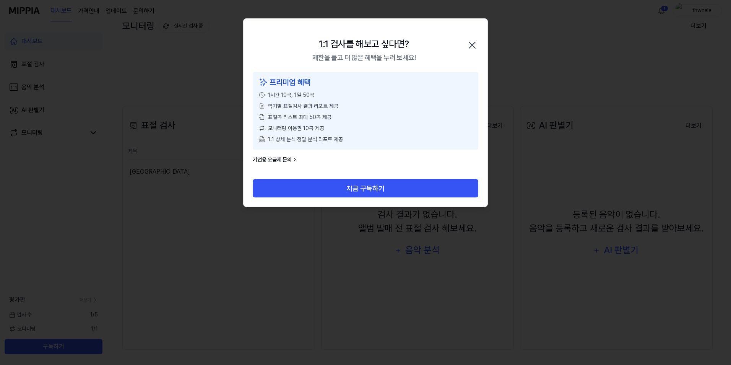
click at [319, 271] on div at bounding box center [365, 182] width 731 height 365
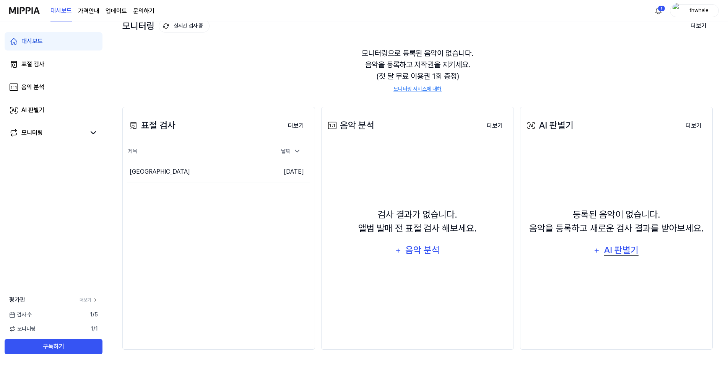
click at [618, 250] on div "AI 판별기" at bounding box center [621, 250] width 37 height 15
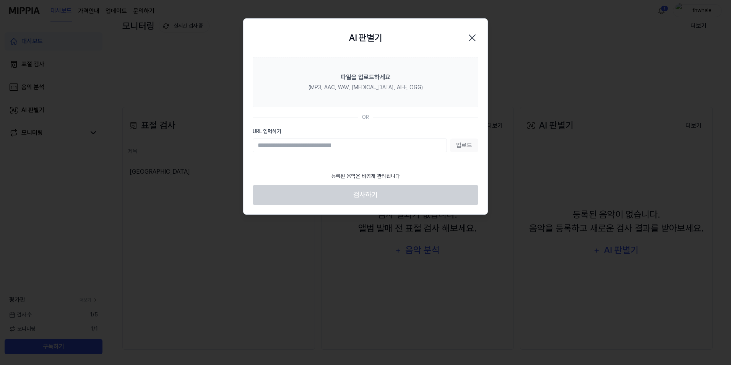
click at [479, 44] on div "AI 판별기 Close" at bounding box center [365, 38] width 244 height 38
click at [477, 37] on icon "button" at bounding box center [472, 38] width 12 height 12
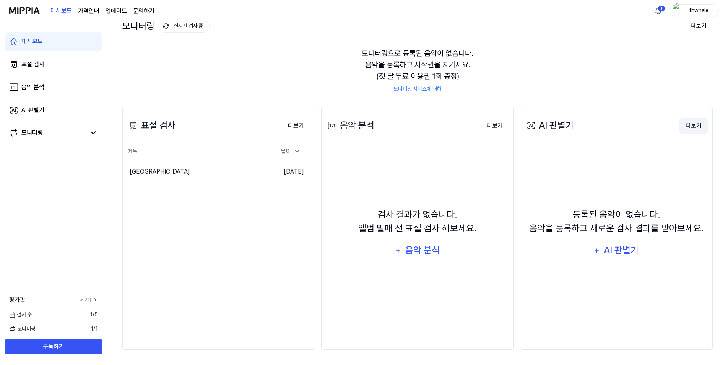
click at [696, 128] on button "더보기" at bounding box center [693, 125] width 28 height 15
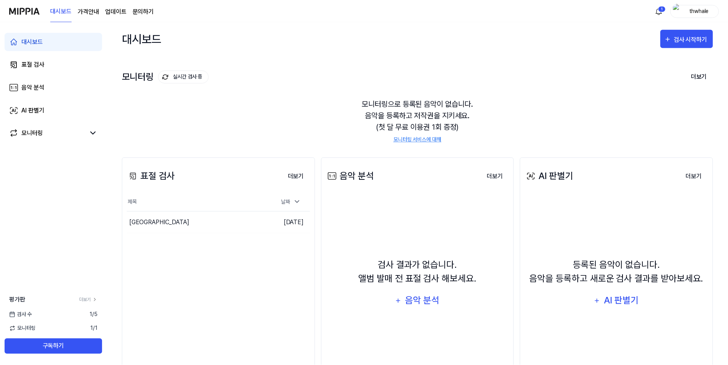
scroll to position [50, 0]
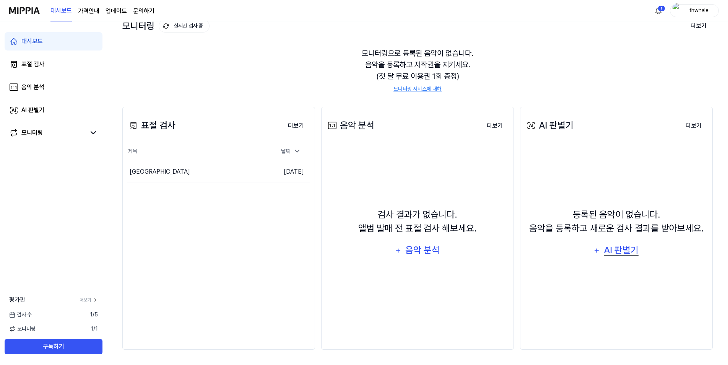
click at [620, 253] on div "AI 판별기" at bounding box center [621, 250] width 37 height 15
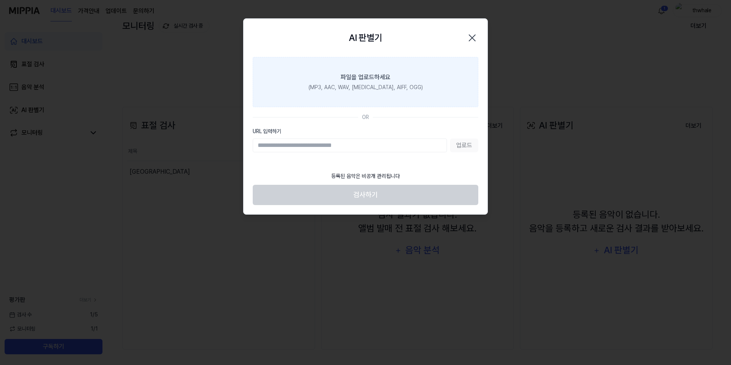
click at [361, 92] on label "파일을 업로드하세요 (MP3, AAC, WAV, FLAC, AIFF, OGG)" at bounding box center [366, 82] width 226 height 50
click at [0, 0] on input "파일을 업로드하세요 (MP3, AAC, WAV, FLAC, AIFF, OGG)" at bounding box center [0, 0] width 0 height 0
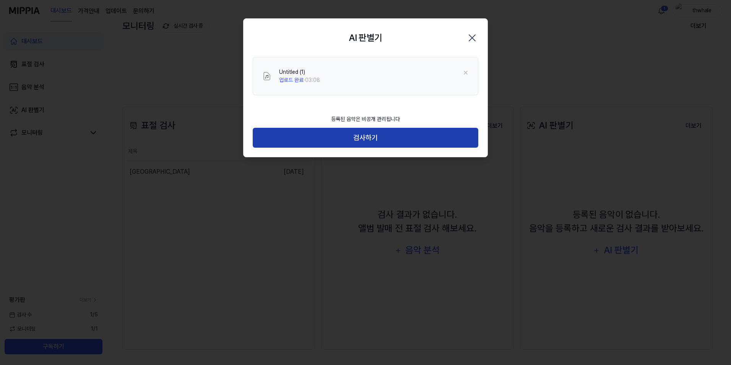
click at [356, 135] on button "검사하기" at bounding box center [366, 138] width 226 height 20
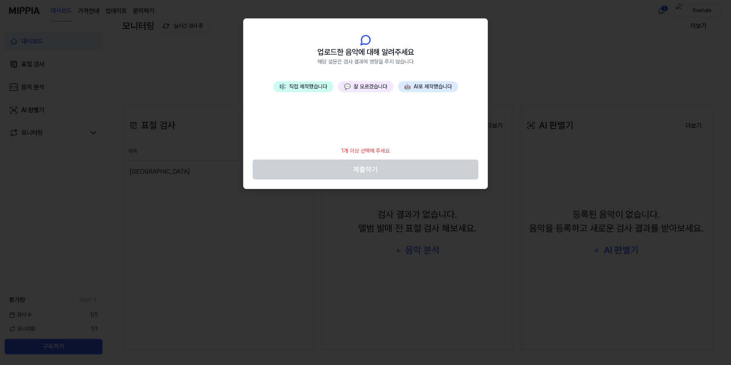
click at [313, 92] on button "🎼 직접 제작했습니다" at bounding box center [303, 86] width 60 height 11
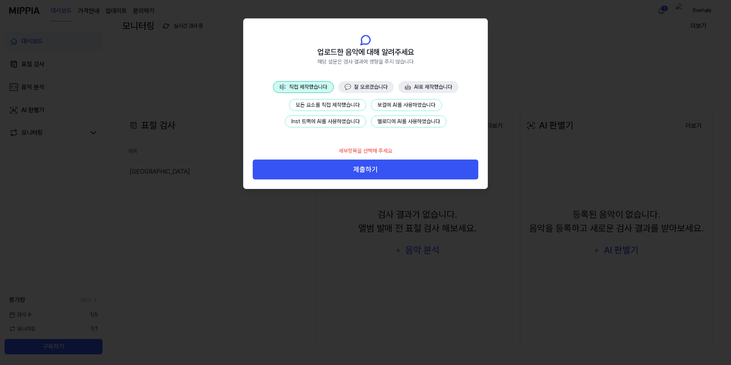
click at [325, 119] on button "Inst 트랙에 AI를 사용하였습니다" at bounding box center [325, 121] width 81 height 12
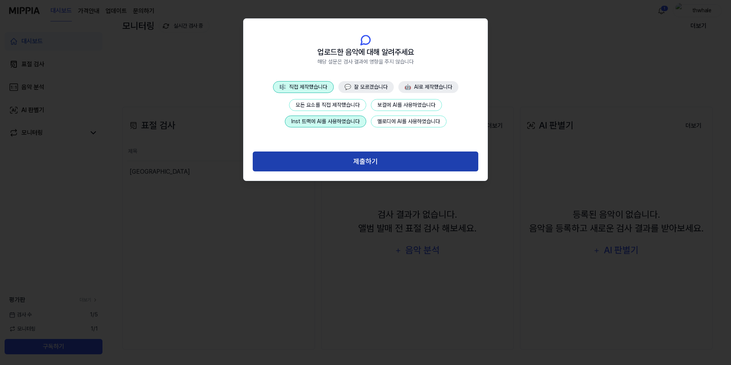
click at [361, 157] on button "제출하기" at bounding box center [366, 161] width 226 height 20
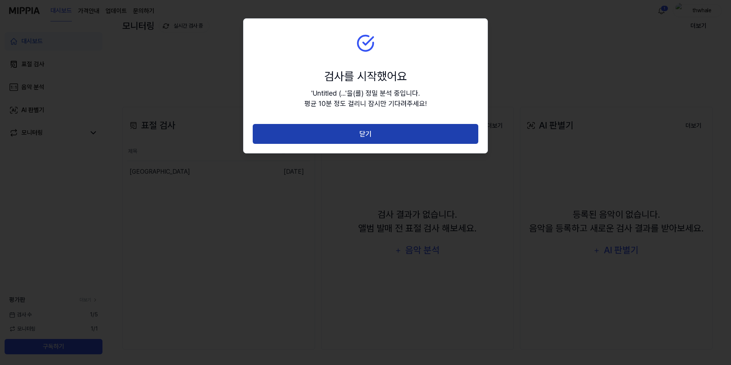
click at [384, 139] on button "닫기" at bounding box center [366, 134] width 226 height 20
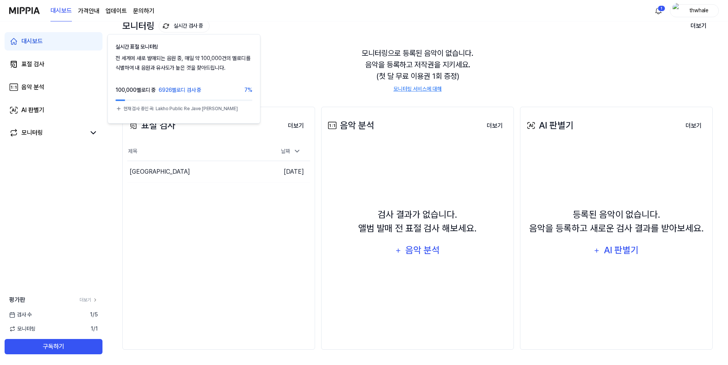
scroll to position [35, 0]
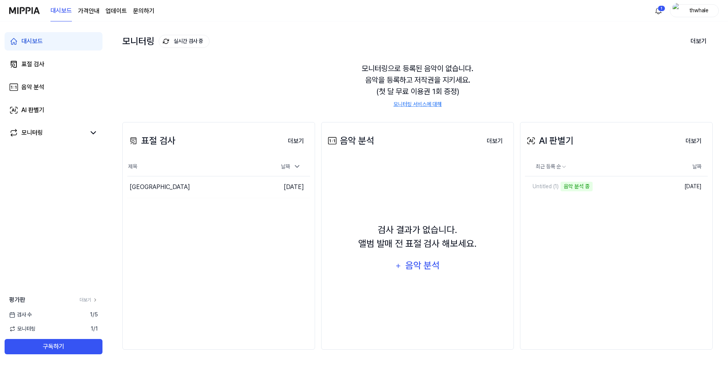
click at [696, 14] on div "thwhale" at bounding box center [699, 10] width 30 height 8
click at [607, 185] on link "Untitled (1)" at bounding box center [580, 186] width 110 height 20
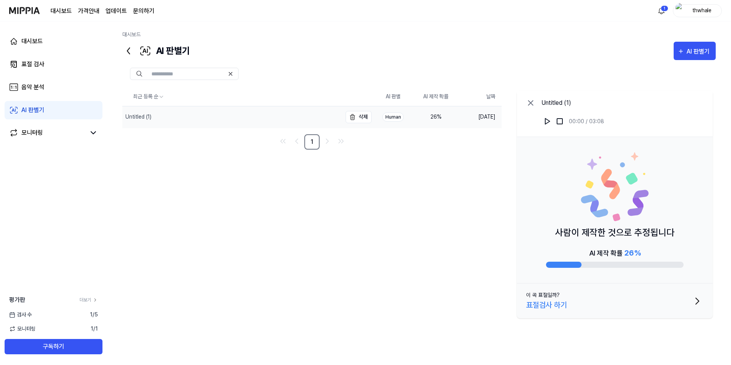
click at [284, 118] on div "Untitled (1)" at bounding box center [231, 116] width 219 height 21
click at [244, 121] on div "Untitled (1)" at bounding box center [231, 116] width 219 height 21
click at [244, 120] on div "Untitled (1)" at bounding box center [231, 116] width 219 height 21
click at [545, 120] on img at bounding box center [548, 121] width 8 height 8
click at [549, 121] on img at bounding box center [548, 121] width 8 height 8
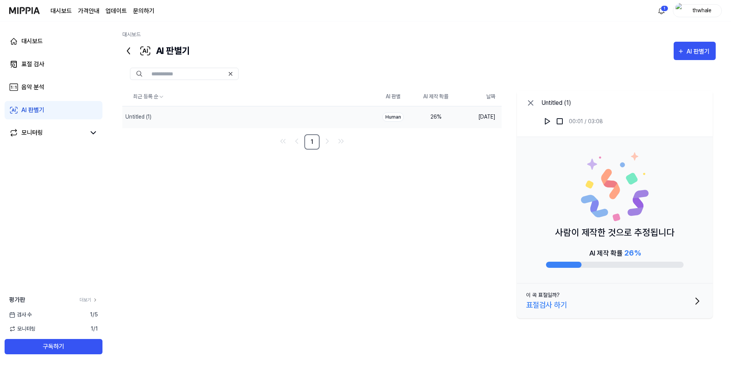
click at [708, 13] on div "thwhale" at bounding box center [702, 10] width 30 height 8
click at [637, 57] on link "계정" at bounding box center [673, 57] width 88 height 8
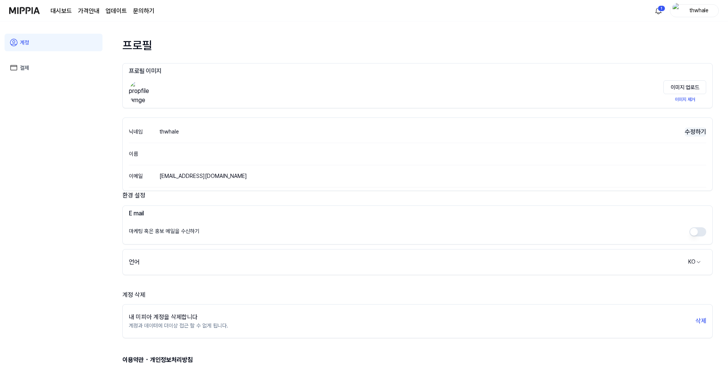
click at [690, 131] on button "수정하기" at bounding box center [695, 131] width 21 height 9
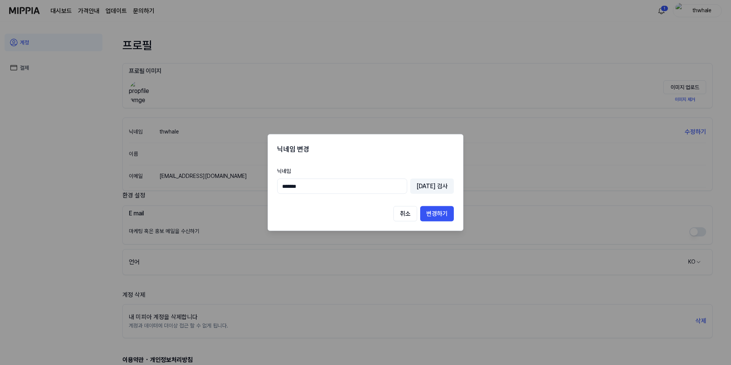
click at [288, 185] on input "*******" at bounding box center [342, 185] width 130 height 15
type input "********"
click at [449, 185] on button "[DATE] 검사" at bounding box center [432, 185] width 44 height 15
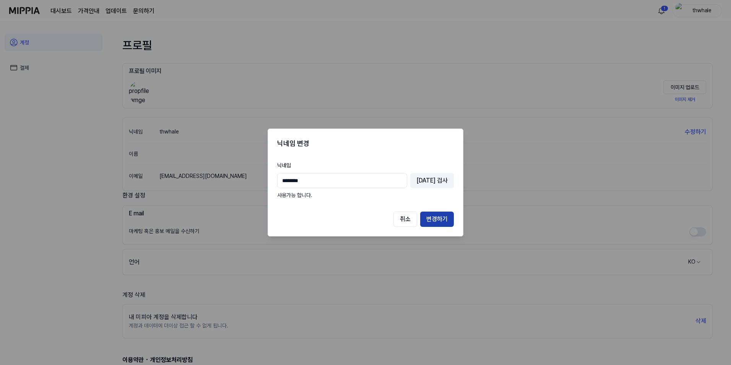
click at [441, 223] on button "변경하기" at bounding box center [437, 218] width 34 height 15
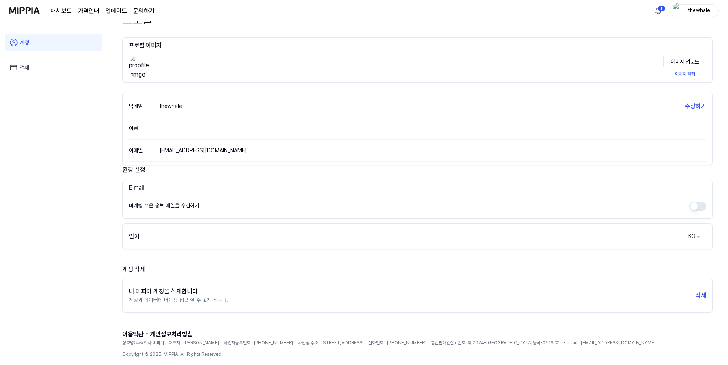
scroll to position [38, 0]
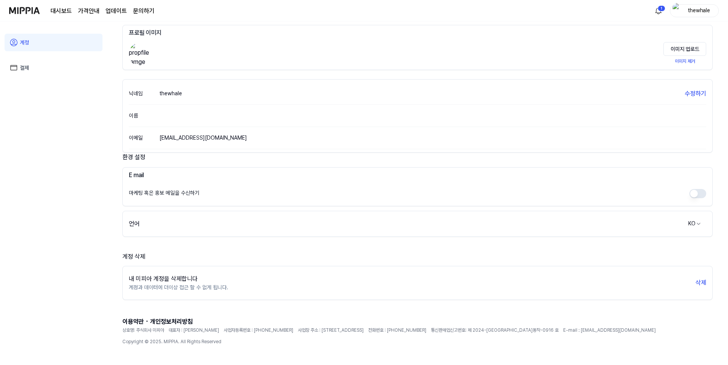
click at [377, 196] on div "마케팅 혹은 홍보 메일을 수신하기" at bounding box center [417, 193] width 577 height 18
click at [60, 10] on link "대시보드" at bounding box center [60, 10] width 21 height 9
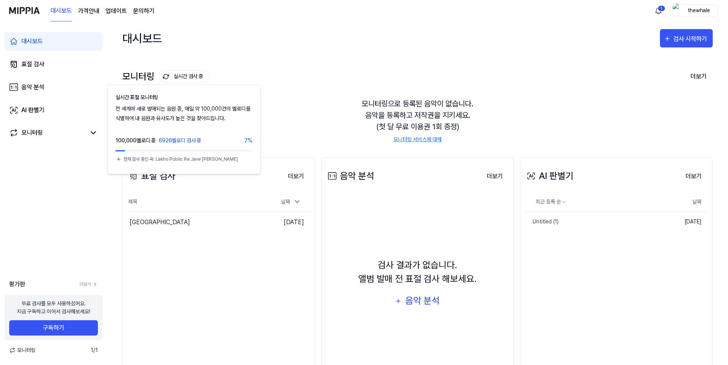
click at [177, 77] on button "실시간 검사 중" at bounding box center [184, 76] width 51 height 13
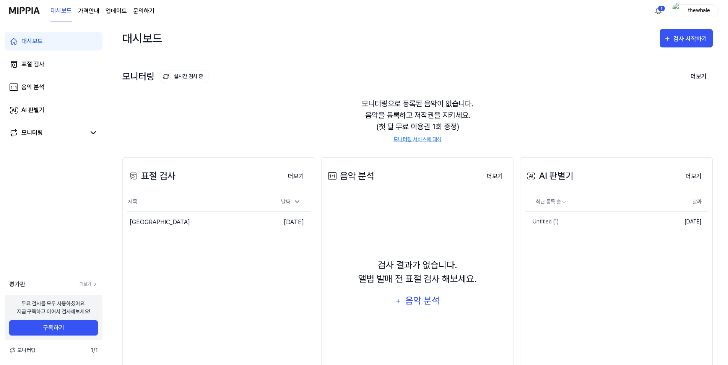
click at [177, 77] on button "실시간 검사 중" at bounding box center [184, 76] width 51 height 13
click at [159, 224] on div "[GEOGRAPHIC_DATA]" at bounding box center [180, 221] width 106 height 21
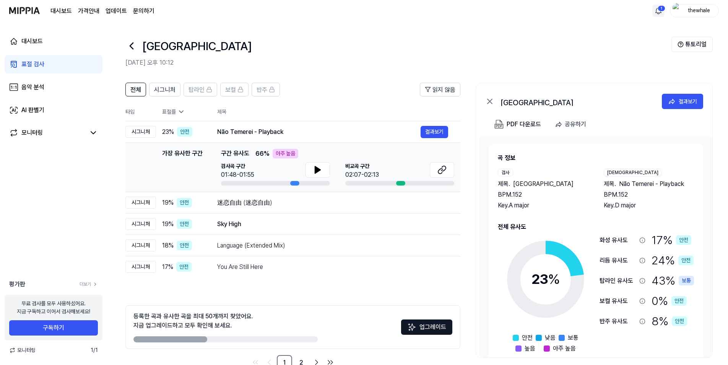
click at [664, 11] on div "1 thewhale" at bounding box center [685, 10] width 67 height 13
click at [657, 11] on html "대시보드 가격안내 업데이트 문의하기 1 thewhale 대시보드 표절 검사 음악 분석 AI 판별기 모니터링 평가판 더보기 무료 검사를 모두 사…" at bounding box center [364, 182] width 728 height 365
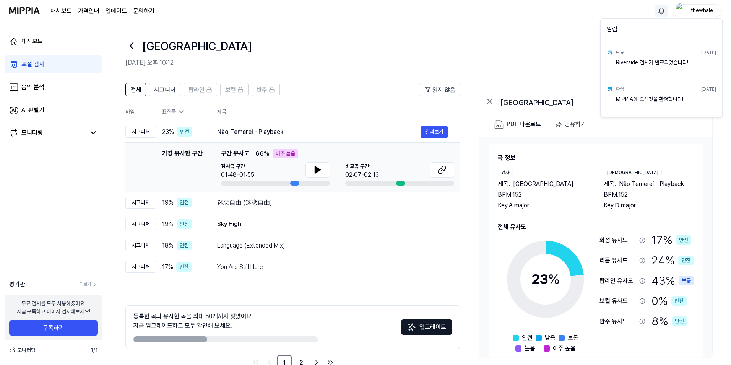
click at [649, 64] on div "Riverside 검사가 완료되었습니다!" at bounding box center [666, 65] width 100 height 15
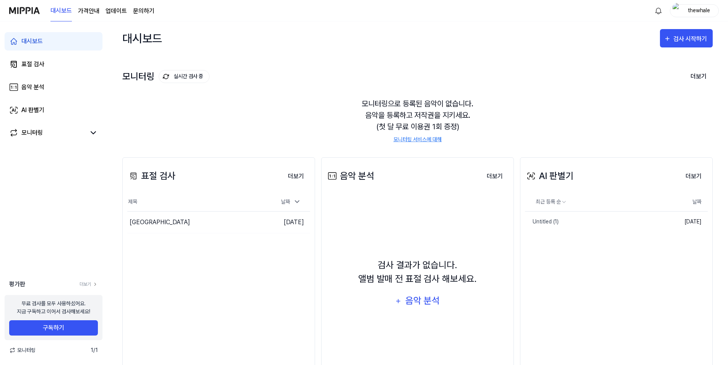
click at [704, 9] on div "thewhale" at bounding box center [699, 10] width 30 height 8
click at [652, 72] on button "로그아웃" at bounding box center [670, 70] width 88 height 8
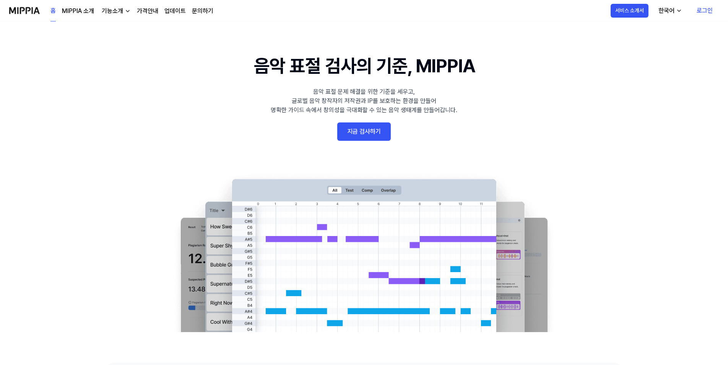
click at [703, 11] on link "로그인" at bounding box center [704, 10] width 28 height 21
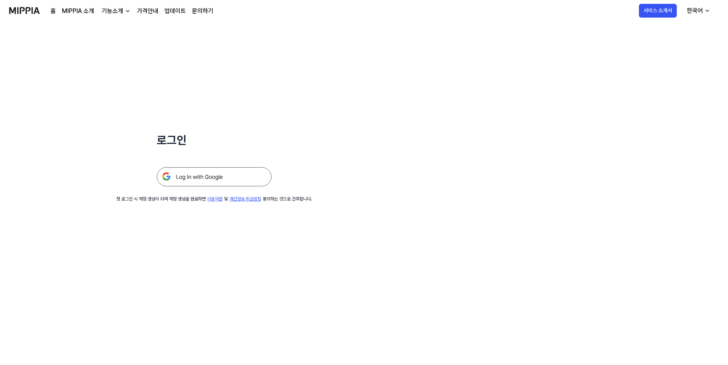
click at [224, 177] on img at bounding box center [214, 176] width 115 height 19
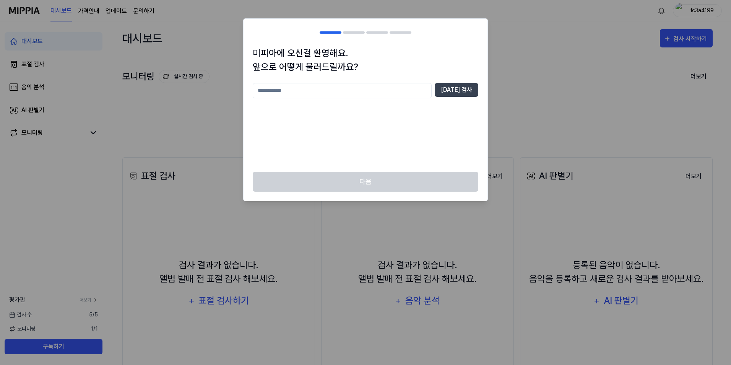
click at [380, 94] on input "text" at bounding box center [342, 90] width 179 height 15
type input "*"
type input "**********"
click at [466, 94] on button "[DATE] 검사" at bounding box center [457, 90] width 44 height 14
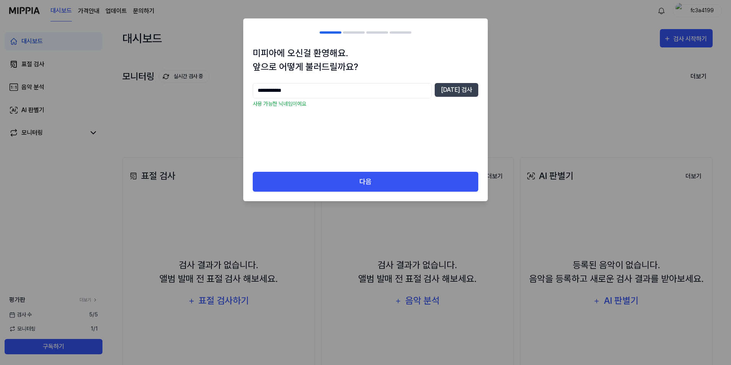
click at [435, 192] on div "다음" at bounding box center [365, 186] width 244 height 29
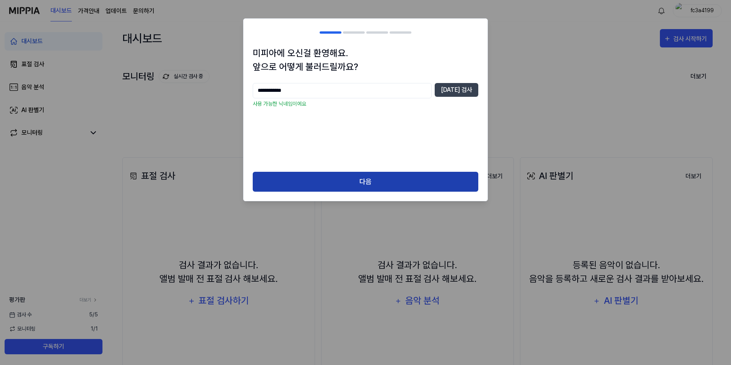
click at [442, 184] on button "다음" at bounding box center [366, 182] width 226 height 20
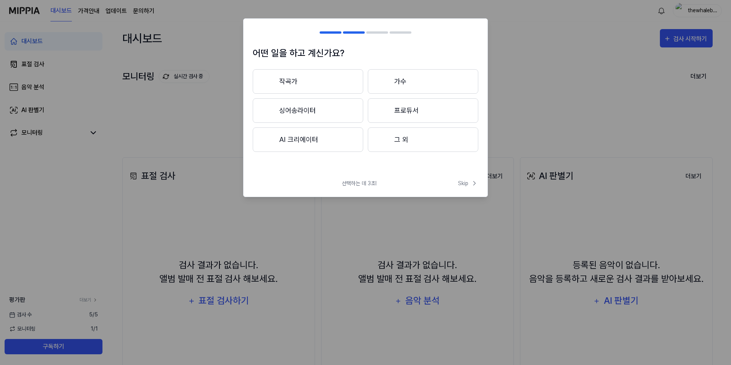
click at [406, 84] on button "가수" at bounding box center [423, 81] width 110 height 24
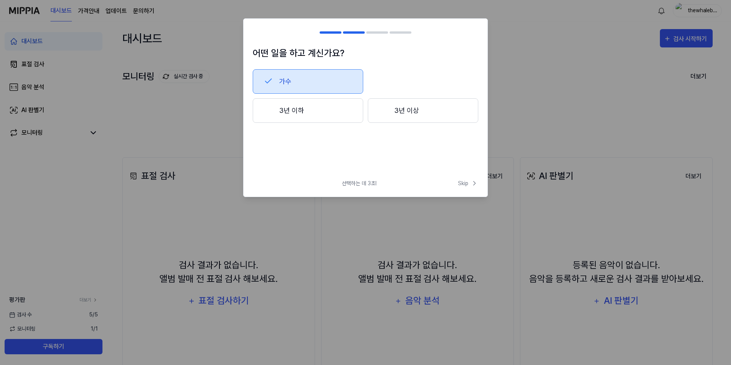
click at [308, 117] on button "3년 이하" at bounding box center [308, 110] width 110 height 24
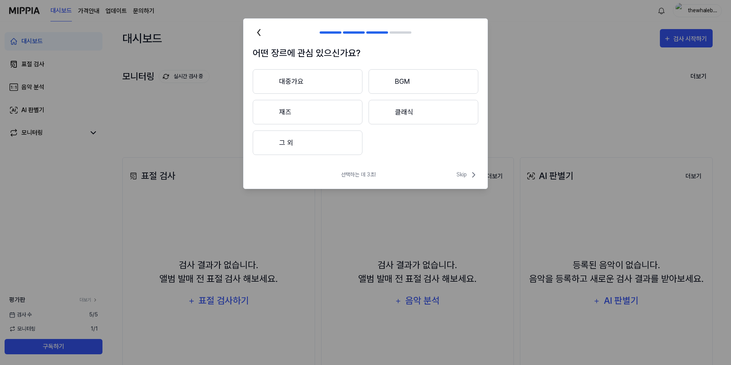
click at [314, 141] on button "그 외" at bounding box center [308, 142] width 110 height 24
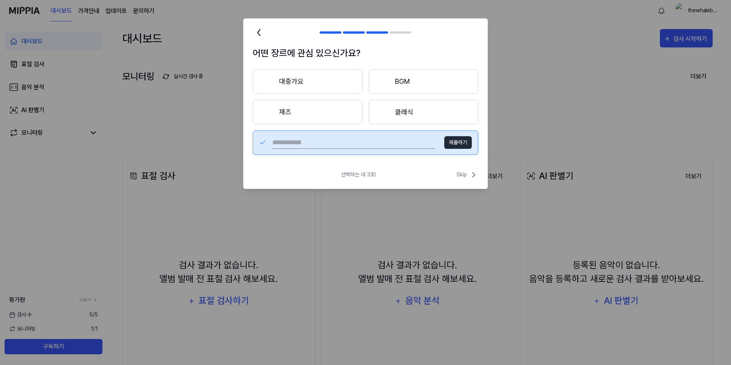
click at [317, 139] on input "text" at bounding box center [353, 142] width 163 height 12
type input "*"
click at [456, 141] on button "제출하기" at bounding box center [458, 142] width 28 height 13
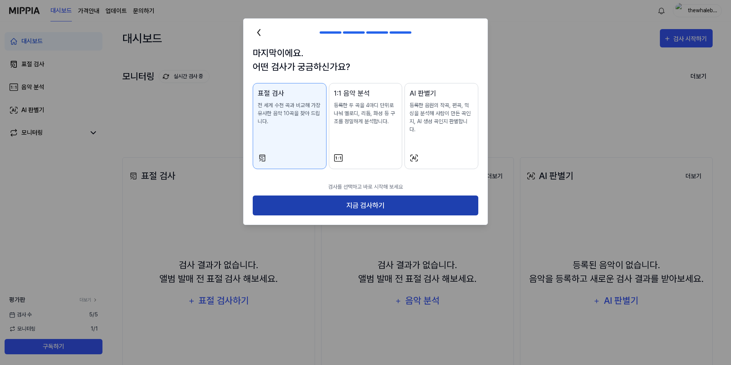
click at [341, 195] on button "지금 검사하기" at bounding box center [366, 205] width 226 height 20
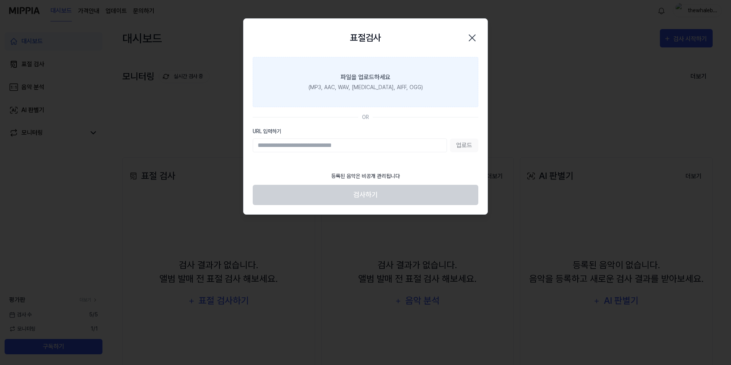
click at [376, 94] on label "파일을 업로드하세요 (MP3, AAC, WAV, [MEDICAL_DATA], AIFF, OGG)" at bounding box center [366, 82] width 226 height 50
click at [0, 0] on input "파일을 업로드하세요 (MP3, AAC, WAV, [MEDICAL_DATA], AIFF, OGG)" at bounding box center [0, 0] width 0 height 0
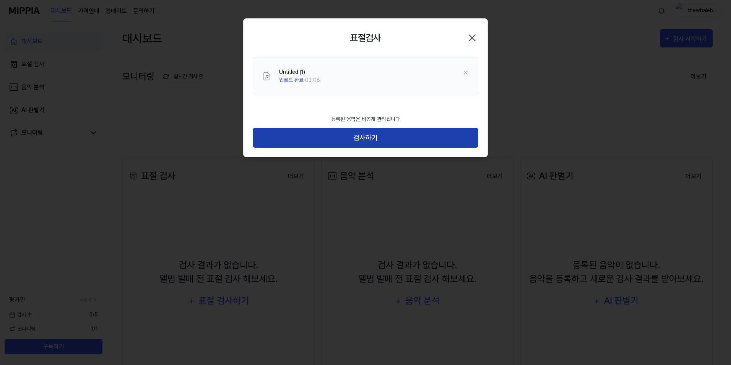
click at [376, 140] on button "검사하기" at bounding box center [366, 138] width 226 height 20
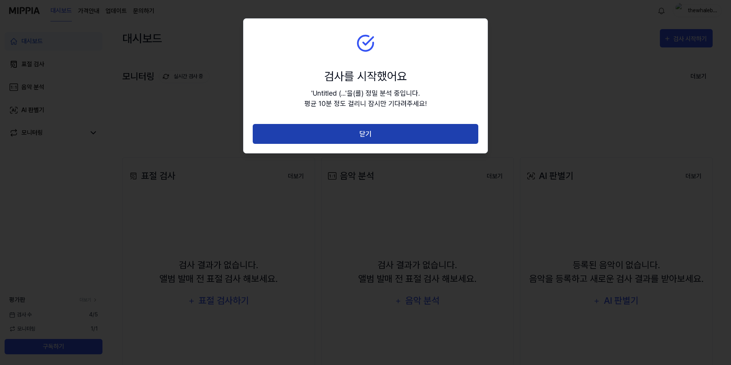
click at [391, 136] on button "닫기" at bounding box center [366, 134] width 226 height 20
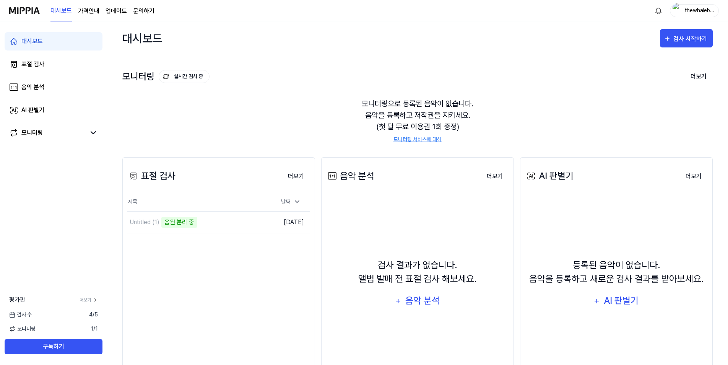
scroll to position [38, 0]
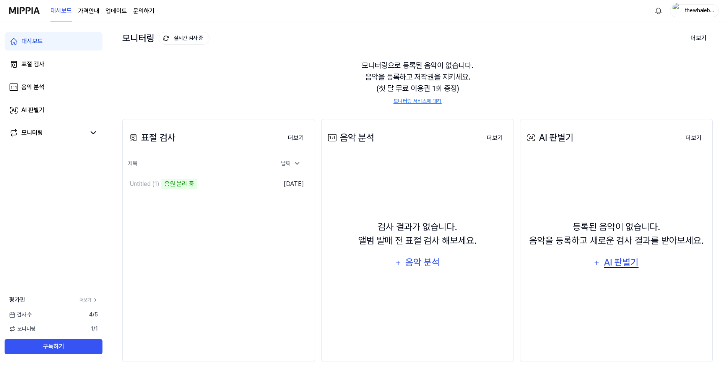
click at [625, 264] on div "AI 판별기" at bounding box center [621, 262] width 37 height 15
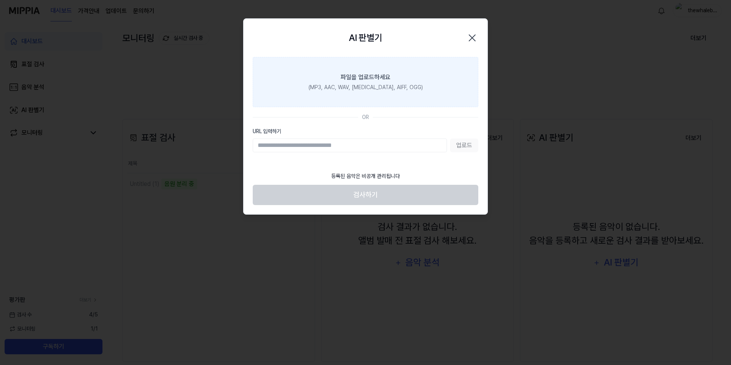
click at [356, 73] on div "파일을 업로드하세요" at bounding box center [366, 77] width 50 height 9
click at [0, 0] on input "파일을 업로드하세요 (MP3, AAC, WAV, [MEDICAL_DATA], AIFF, OGG)" at bounding box center [0, 0] width 0 height 0
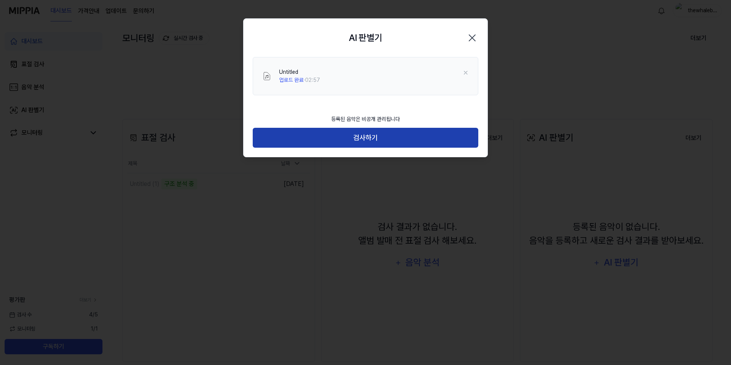
click at [343, 134] on button "검사하기" at bounding box center [366, 138] width 226 height 20
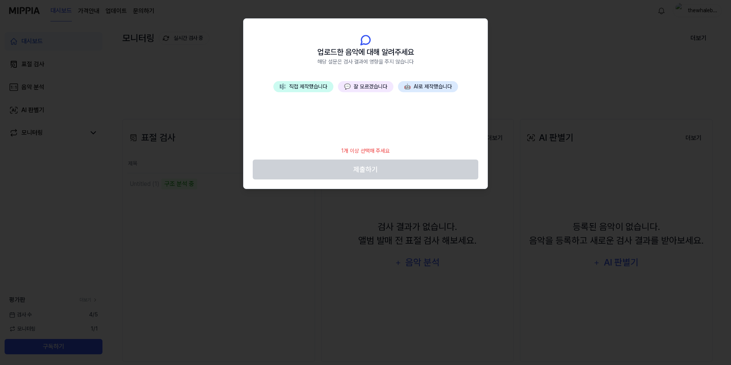
click at [324, 88] on button "🎼 직접 제작했습니다" at bounding box center [303, 86] width 60 height 11
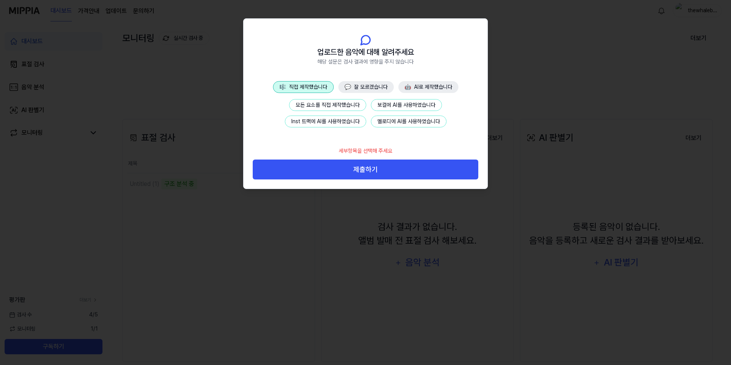
click at [326, 117] on button "Inst 트랙에 AI를 사용하였습니다" at bounding box center [325, 121] width 81 height 12
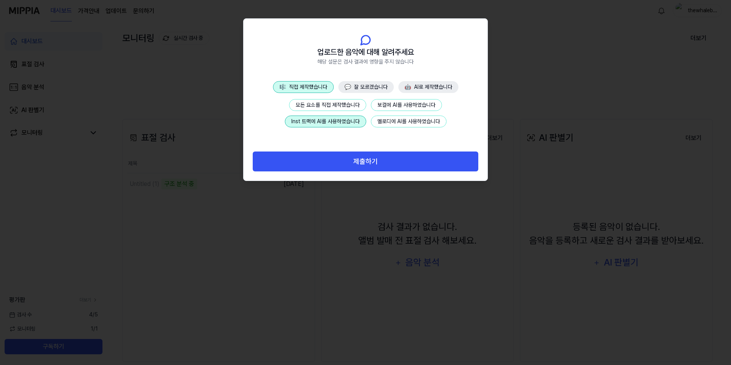
click at [332, 124] on button "Inst 트랙에 AI를 사용하였습니다" at bounding box center [325, 121] width 81 height 12
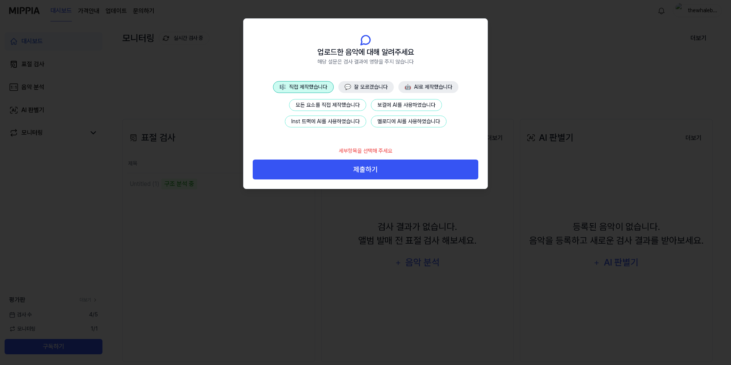
click at [332, 124] on button "Inst 트랙에 AI를 사용하였습니다" at bounding box center [325, 121] width 81 height 12
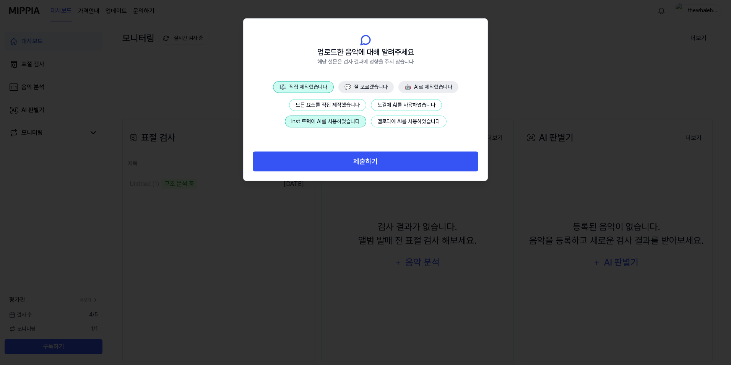
click at [332, 124] on button "Inst 트랙에 AI를 사용하였습니다" at bounding box center [325, 121] width 81 height 12
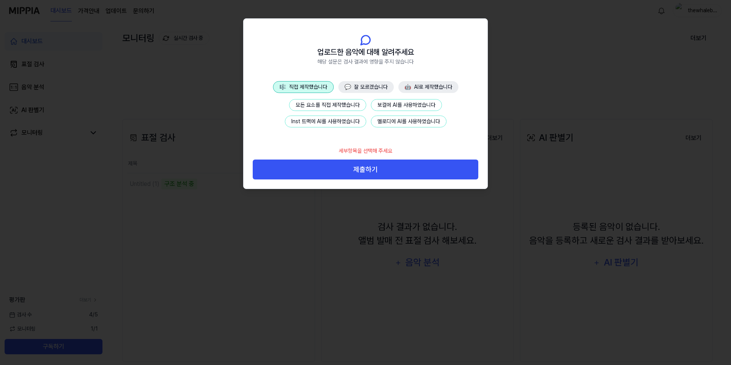
click at [338, 122] on button "Inst 트랙에 AI를 사용하였습니다" at bounding box center [325, 121] width 81 height 12
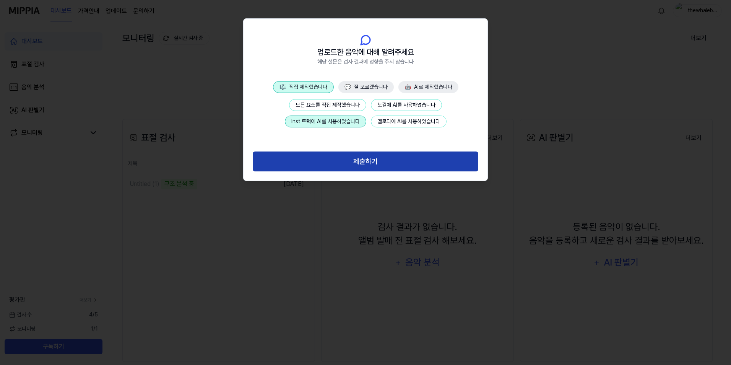
click at [350, 157] on button "제출하기" at bounding box center [366, 161] width 226 height 20
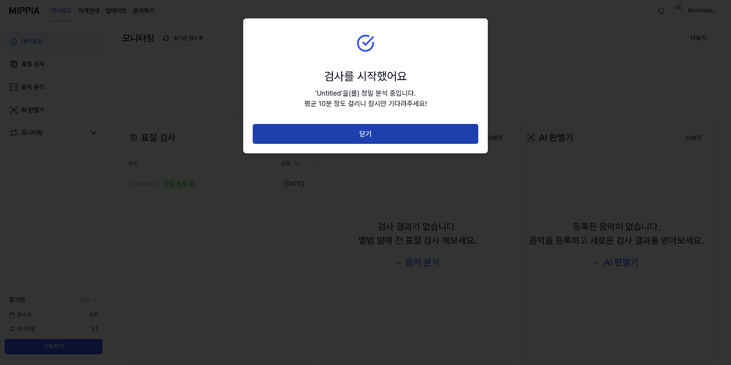
click at [353, 137] on button "닫기" at bounding box center [366, 134] width 226 height 20
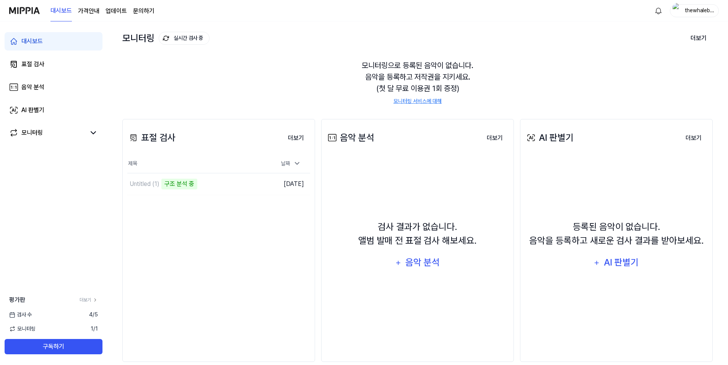
scroll to position [35, 0]
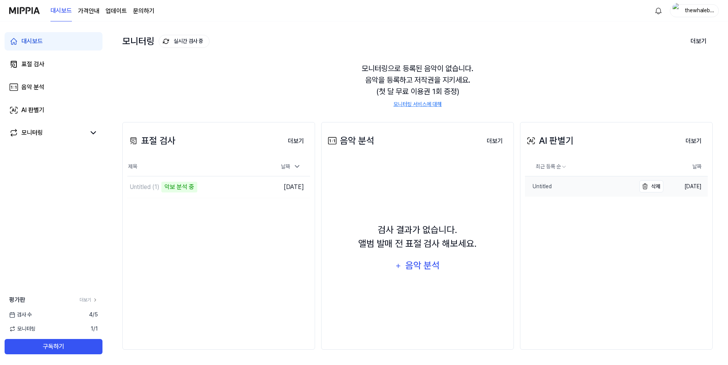
click at [600, 191] on link "Untitled" at bounding box center [580, 186] width 110 height 20
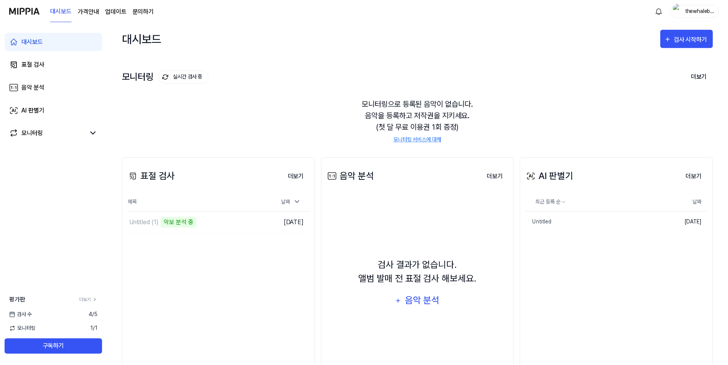
scroll to position [35, 0]
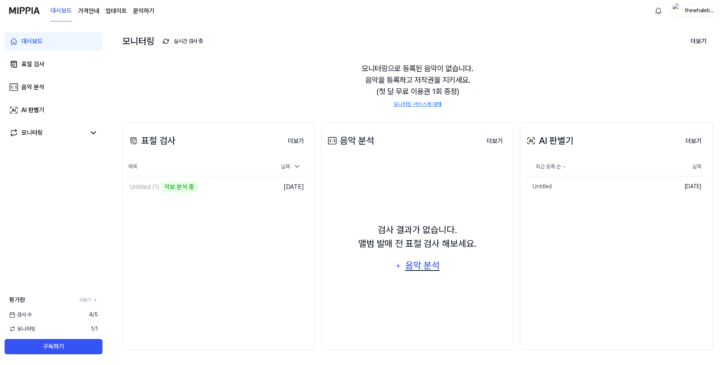
click at [422, 266] on div "음악 분석" at bounding box center [422, 265] width 36 height 15
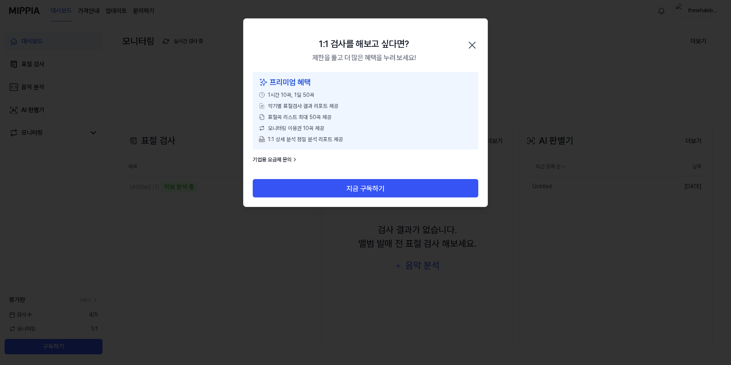
click at [470, 43] on icon "button" at bounding box center [472, 45] width 12 height 12
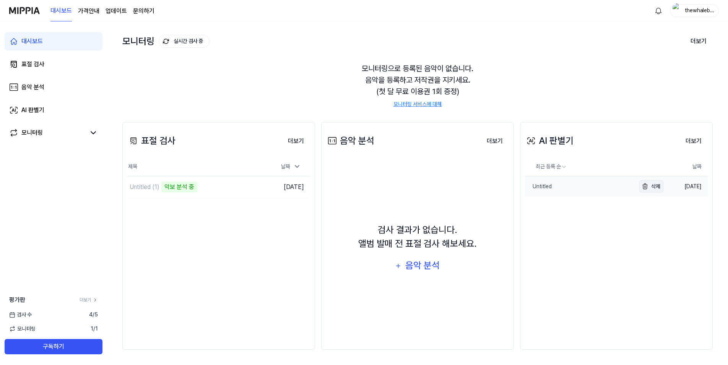
click at [654, 190] on button "삭제" at bounding box center [651, 186] width 24 height 12
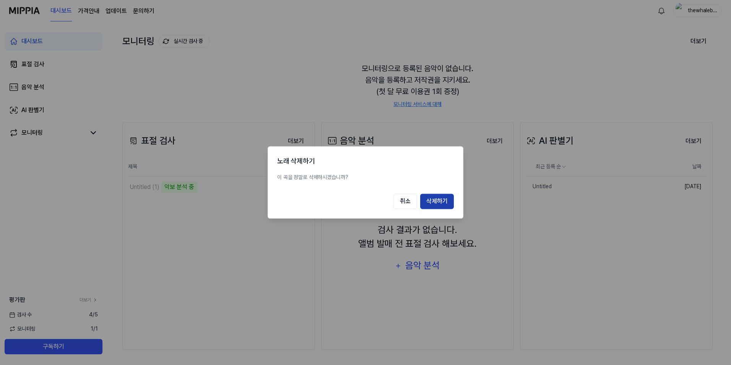
click at [446, 203] on button "삭제하기" at bounding box center [437, 201] width 34 height 15
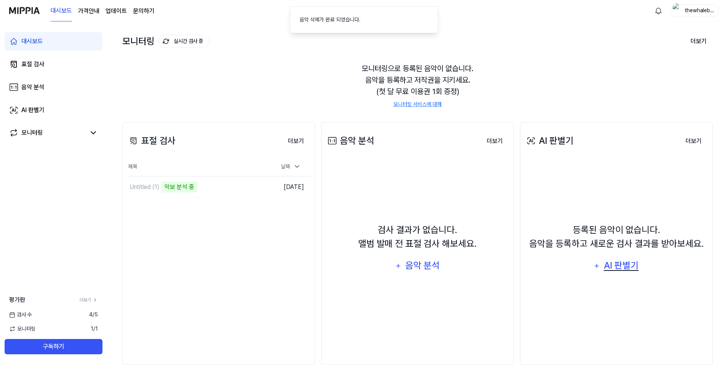
click at [610, 261] on div "AI 판별기" at bounding box center [621, 265] width 37 height 15
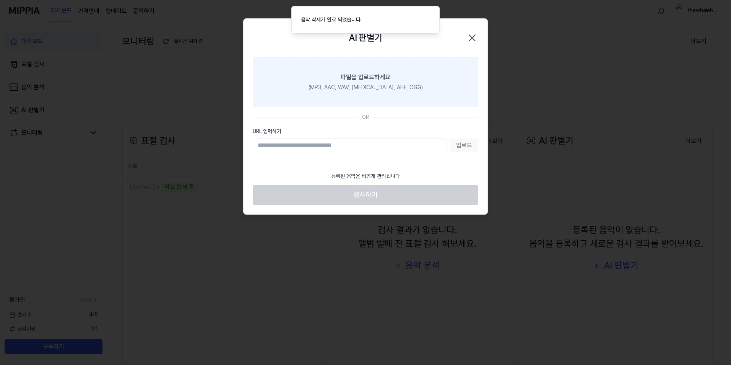
click at [326, 100] on label "파일을 업로드하세요 (MP3, AAC, WAV, [MEDICAL_DATA], AIFF, OGG)" at bounding box center [366, 82] width 226 height 50
click at [0, 0] on input "파일을 업로드하세요 (MP3, AAC, WAV, [MEDICAL_DATA], AIFF, OGG)" at bounding box center [0, 0] width 0 height 0
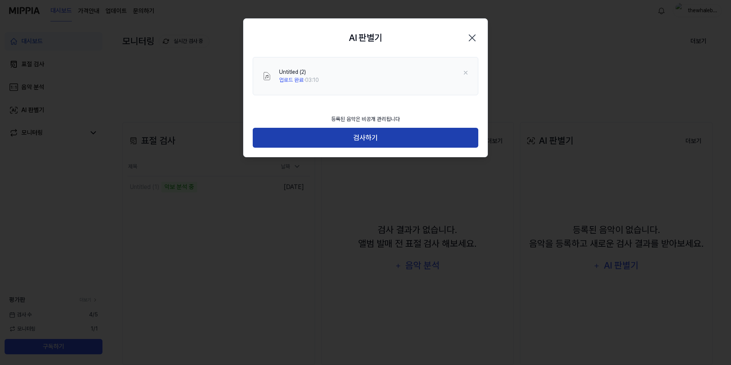
click at [320, 133] on button "검사하기" at bounding box center [366, 138] width 226 height 20
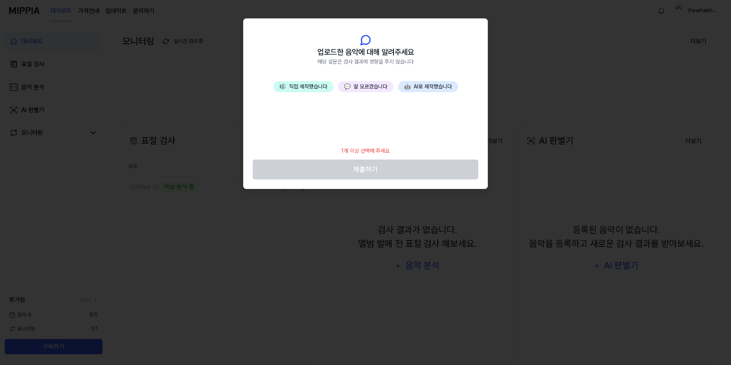
click at [318, 90] on button "🎼 직접 제작했습니다" at bounding box center [303, 86] width 60 height 11
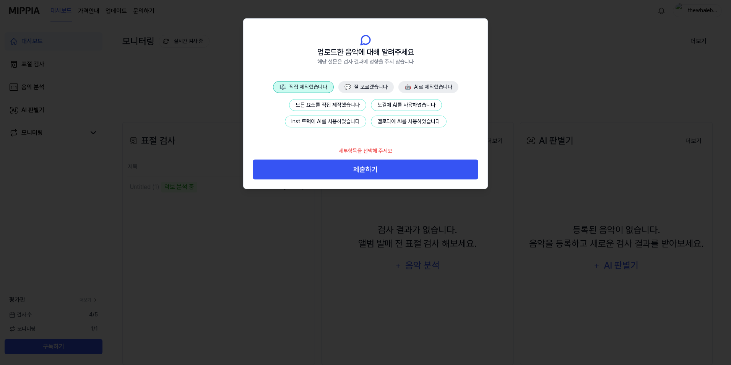
click at [320, 120] on button "Inst 트랙에 AI를 사용하였습니다" at bounding box center [325, 121] width 81 height 12
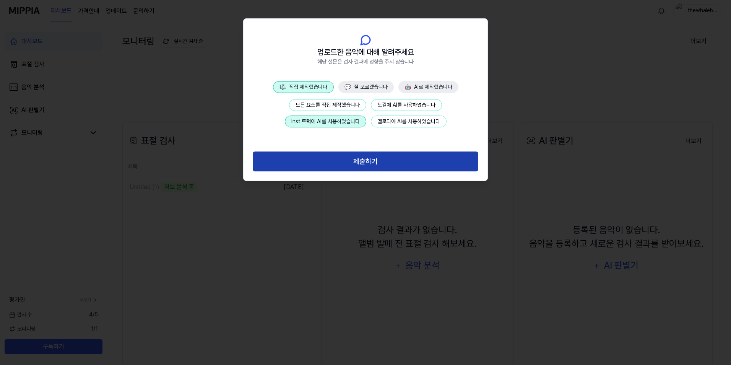
click at [350, 164] on button "제출하기" at bounding box center [366, 161] width 226 height 20
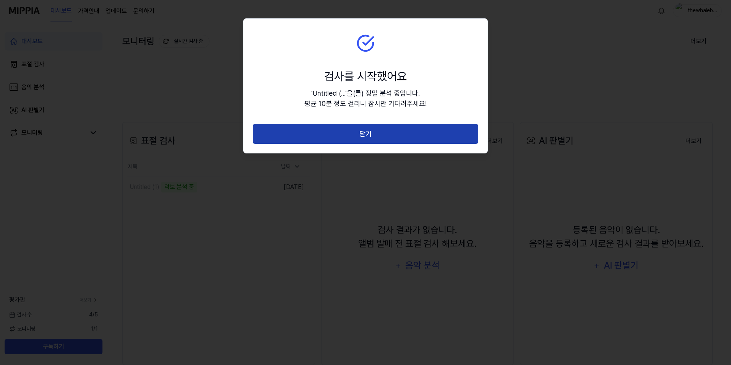
click at [366, 135] on button "닫기" at bounding box center [366, 134] width 226 height 20
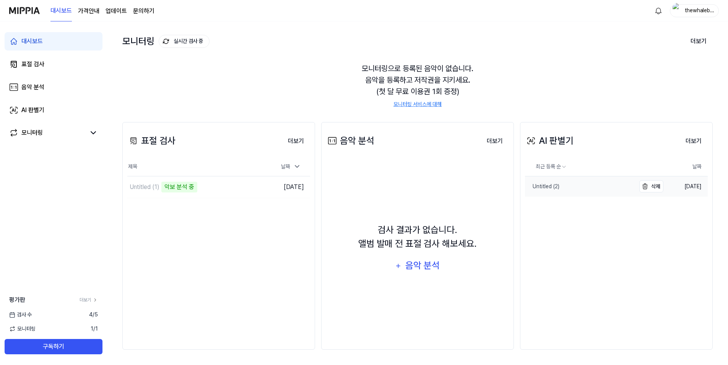
click at [600, 189] on link "Untitled (2)" at bounding box center [580, 186] width 110 height 20
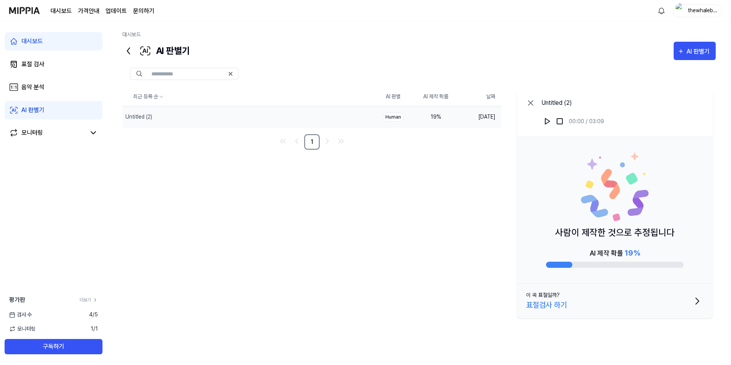
click at [399, 118] on div "Human" at bounding box center [392, 116] width 21 height 9
click at [362, 116] on button "삭제" at bounding box center [359, 117] width 26 height 12
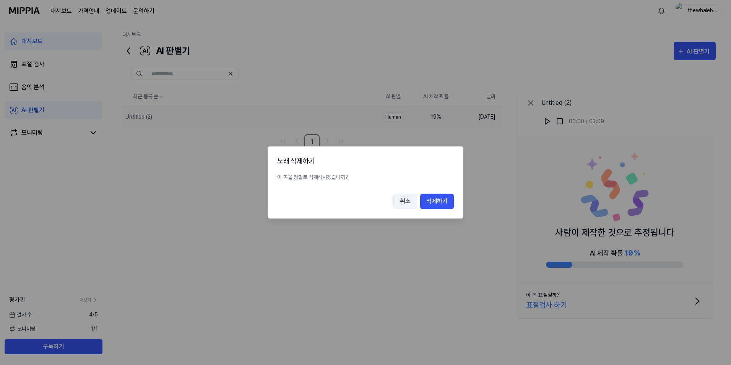
click at [407, 203] on button "취소" at bounding box center [405, 201] width 24 height 15
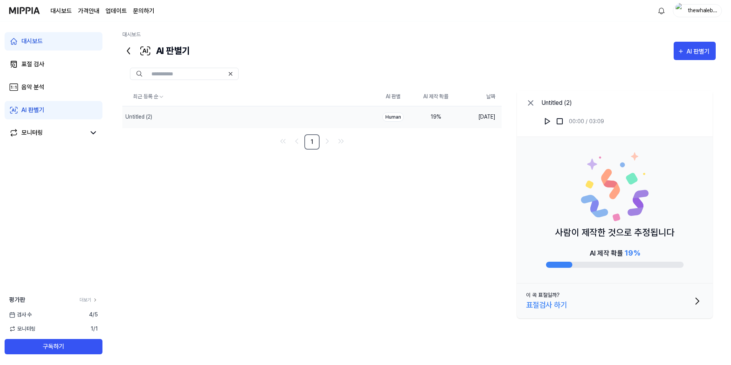
click at [36, 43] on div "대시보드" at bounding box center [31, 41] width 21 height 9
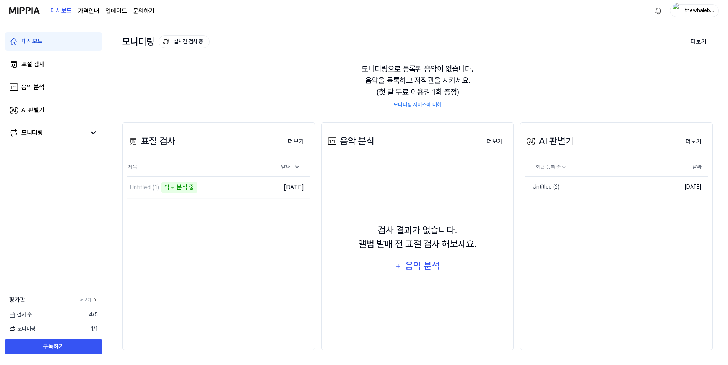
scroll to position [35, 0]
click at [683, 140] on button "더보기" at bounding box center [693, 140] width 28 height 15
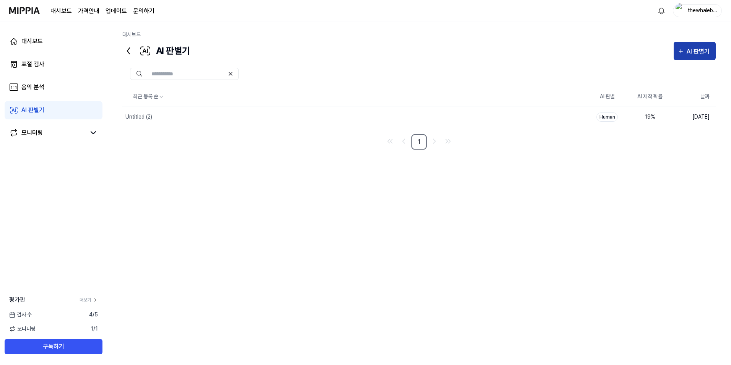
click at [696, 52] on div "AI 판별기" at bounding box center [698, 52] width 25 height 10
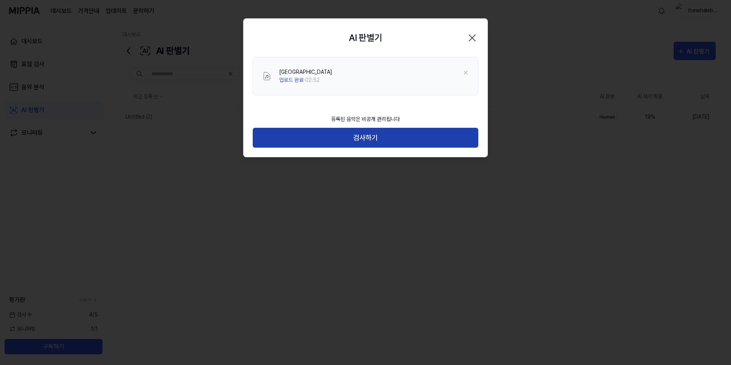
click at [361, 135] on button "검사하기" at bounding box center [366, 138] width 226 height 20
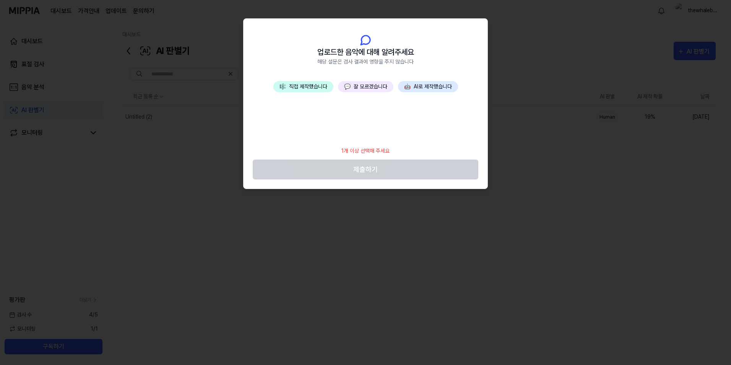
click at [297, 96] on div "🎼 직접 제작했습니다 💬 잘 모르겠습니다 🤖 AI로 제작했습니다" at bounding box center [365, 111] width 244 height 61
click at [304, 88] on button "🎼 직접 제작했습니다" at bounding box center [303, 86] width 60 height 11
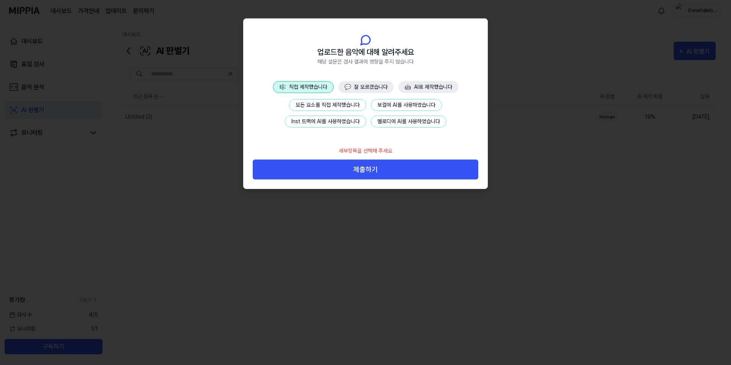
click at [323, 122] on button "Inst 트랙에 AI를 사용하였습니다" at bounding box center [325, 121] width 81 height 12
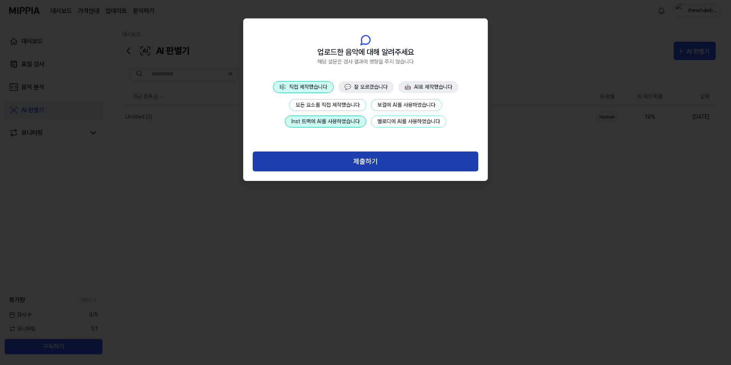
click at [352, 160] on button "제출하기" at bounding box center [366, 161] width 226 height 20
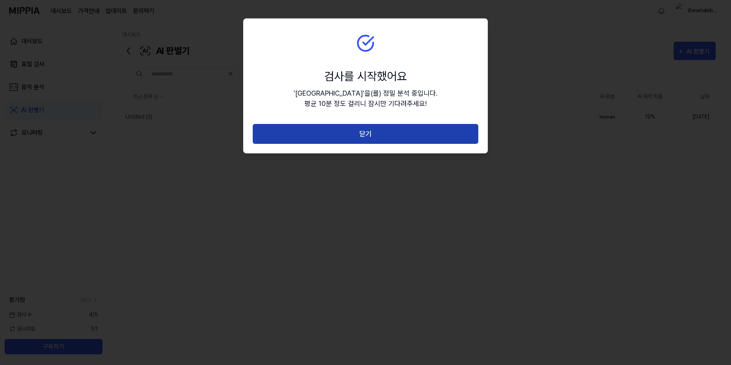
click at [389, 134] on button "닫기" at bounding box center [366, 134] width 226 height 20
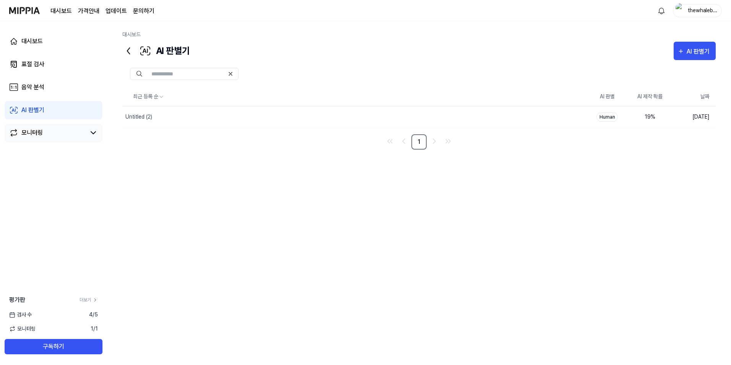
click at [17, 133] on icon at bounding box center [13, 132] width 9 height 9
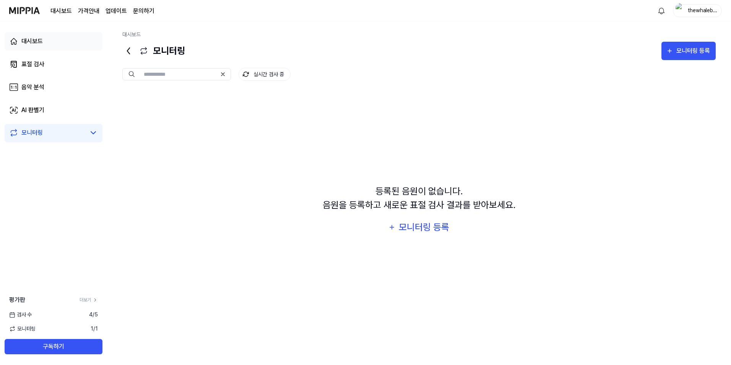
click at [53, 43] on link "대시보드" at bounding box center [54, 41] width 98 height 18
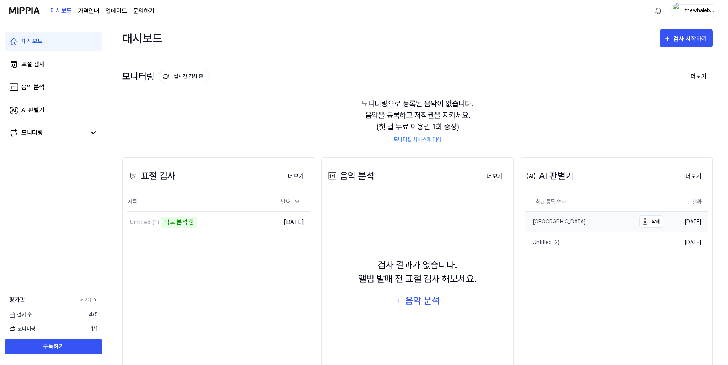
click at [595, 221] on link "[GEOGRAPHIC_DATA]" at bounding box center [580, 221] width 110 height 20
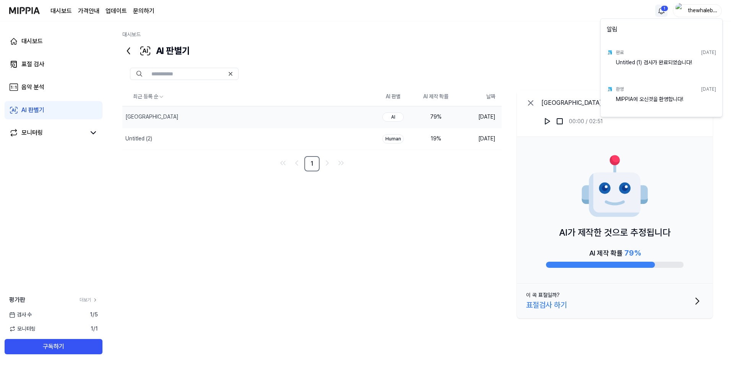
click at [664, 9] on html "대시보드 가격안내 업데이트 문의하기 1 thewhaleband 대시보드 표절 검사 음악 분석 AI 판별기 모니터링 평가판 더보기 검사 [DAT…" at bounding box center [365, 182] width 731 height 365
click at [537, 49] on html "대시보드 가격안내 업데이트 문의하기 thewhaleband 대시보드 표절 검사 음악 분석 AI 판별기 모니터링 평가판 더보기 검사 [DATE]…" at bounding box center [365, 182] width 731 height 365
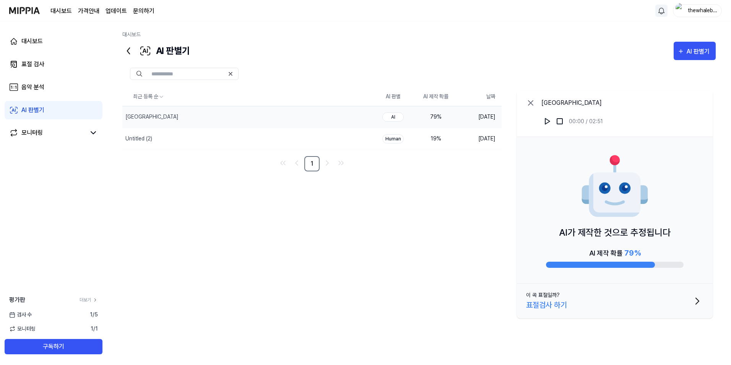
click at [662, 12] on html "대시보드 가격안내 업데이트 문의하기 thewhaleband 대시보드 표절 검사 음악 분석 AI 판별기 모니터링 평가판 더보기 검사 [DATE]…" at bounding box center [365, 182] width 731 height 365
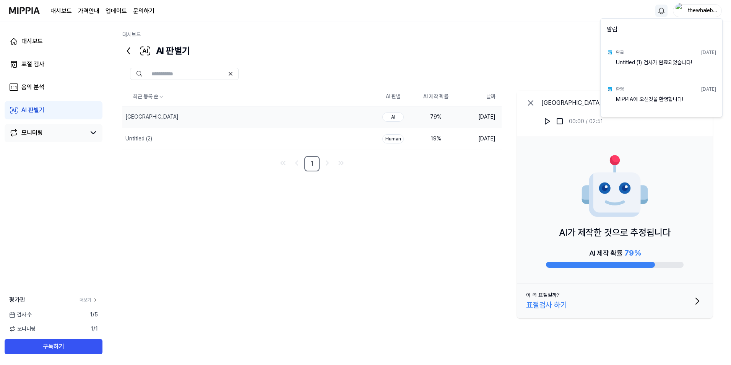
click at [52, 136] on html "대시보드 가격안내 업데이트 문의하기 thewhaleband 대시보드 표절 검사 음악 분석 AI 판별기 모니터링 평가판 더보기 검사 [DATE]…" at bounding box center [365, 182] width 731 height 365
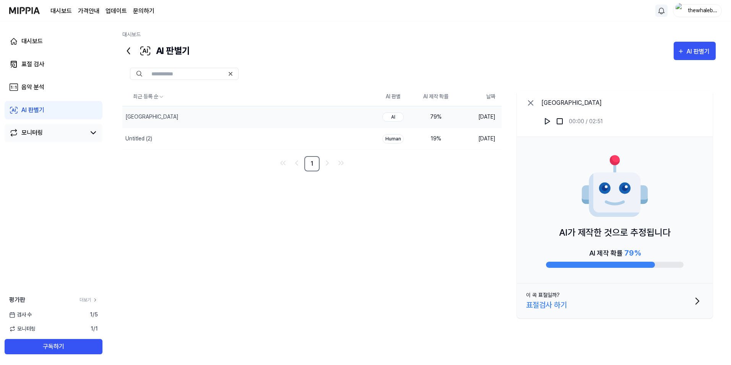
click at [47, 136] on link "모니터링" at bounding box center [47, 132] width 76 height 9
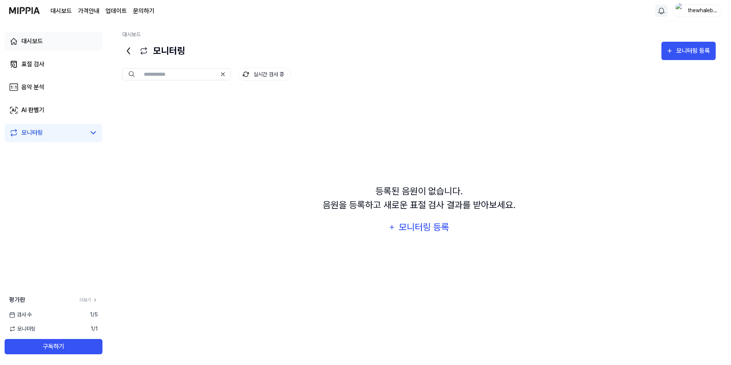
click at [47, 37] on link "대시보드" at bounding box center [54, 41] width 98 height 18
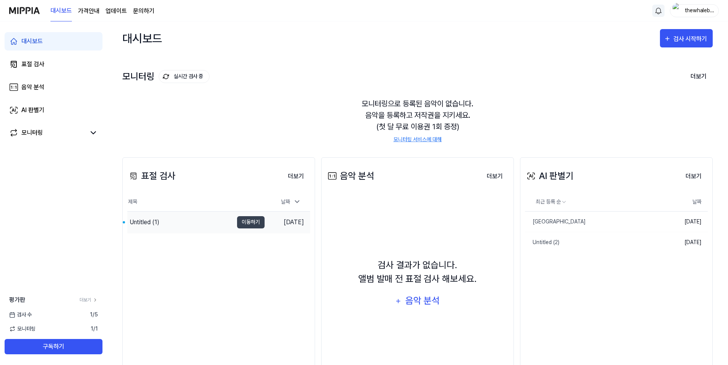
click at [204, 220] on div "Untitled (1)" at bounding box center [180, 221] width 106 height 21
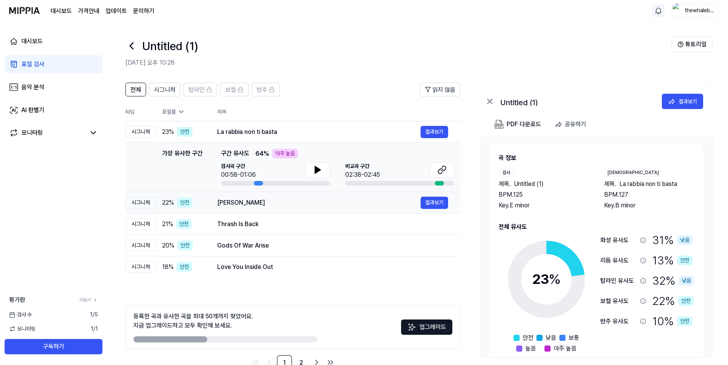
click at [288, 205] on div "[PERSON_NAME]" at bounding box center [318, 202] width 203 height 9
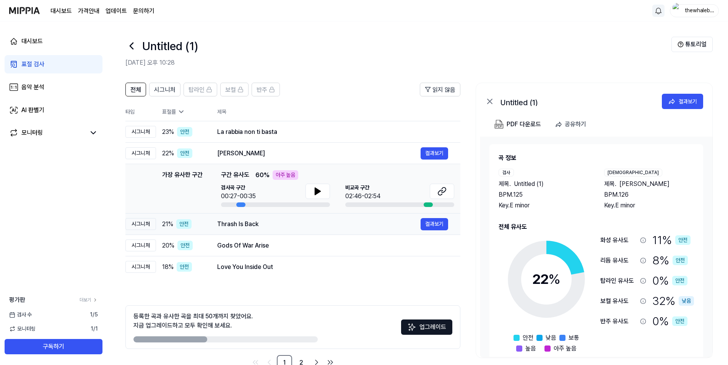
click at [295, 228] on div "Thrash Is Back" at bounding box center [318, 223] width 203 height 9
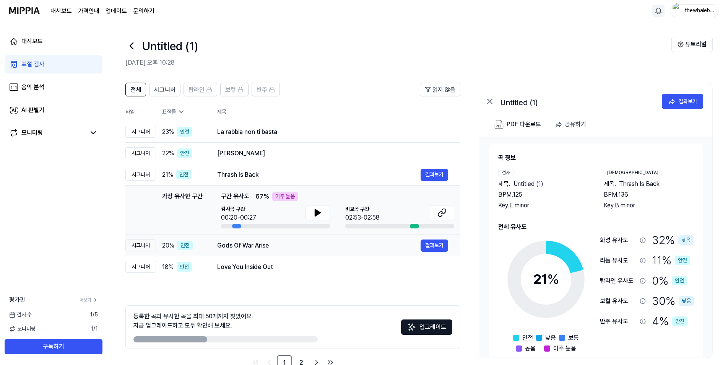
click at [284, 245] on div "Gods Of War Arise" at bounding box center [318, 245] width 203 height 9
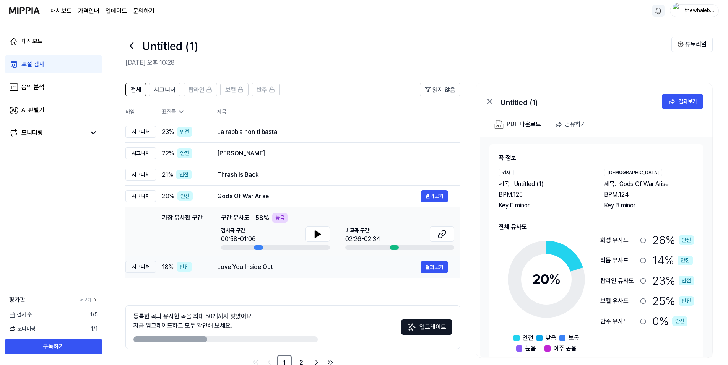
click at [282, 266] on div "Love You Inside Out" at bounding box center [318, 266] width 203 height 9
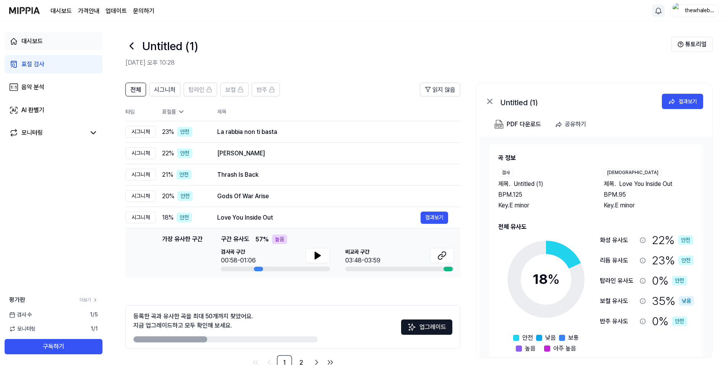
click at [75, 43] on link "대시보드" at bounding box center [54, 41] width 98 height 18
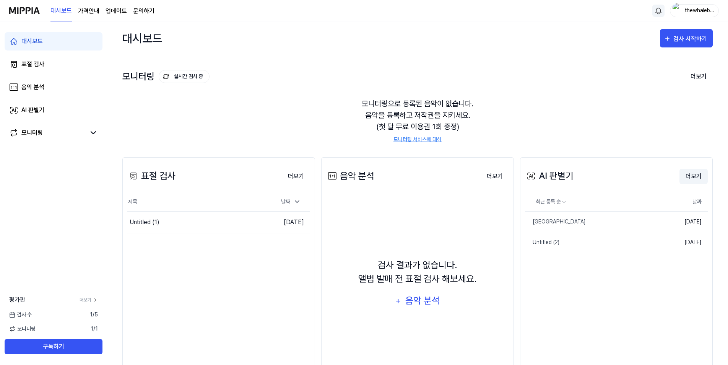
click at [695, 175] on button "더보기" at bounding box center [693, 176] width 28 height 15
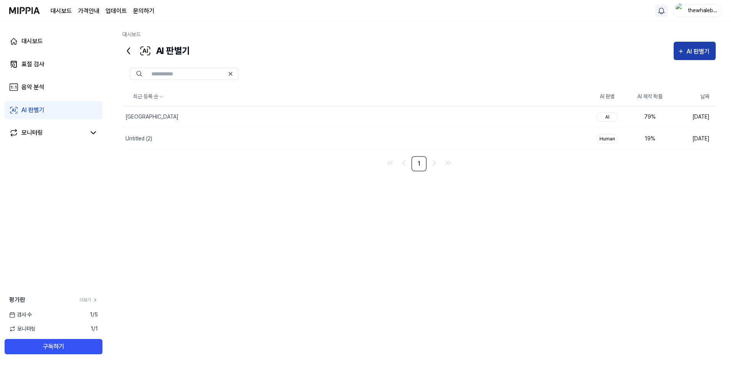
click at [704, 55] on div "AI 판별기" at bounding box center [698, 52] width 25 height 10
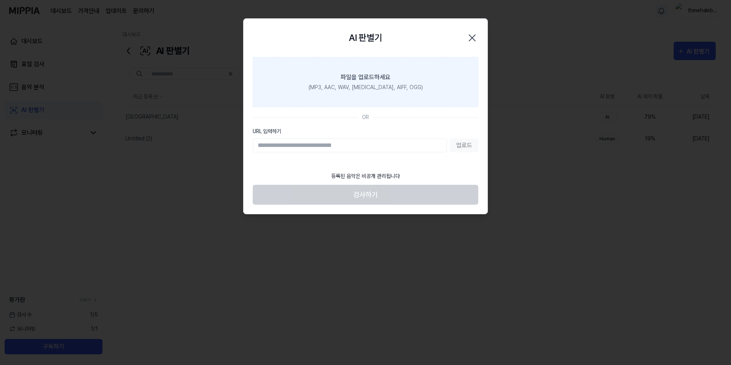
click at [364, 93] on label "파일을 업로드하세요 (MP3, AAC, WAV, [MEDICAL_DATA], AIFF, OGG)" at bounding box center [366, 82] width 226 height 50
click at [0, 0] on input "파일을 업로드하세요 (MP3, AAC, WAV, [MEDICAL_DATA], AIFF, OGG)" at bounding box center [0, 0] width 0 height 0
click at [354, 93] on label "파일을 업로드하세요 (MP3, AAC, WAV, [MEDICAL_DATA], AIFF, OGG)" at bounding box center [366, 82] width 226 height 50
click at [0, 0] on input "파일을 업로드하세요 (MP3, AAC, WAV, [MEDICAL_DATA], AIFF, OGG)" at bounding box center [0, 0] width 0 height 0
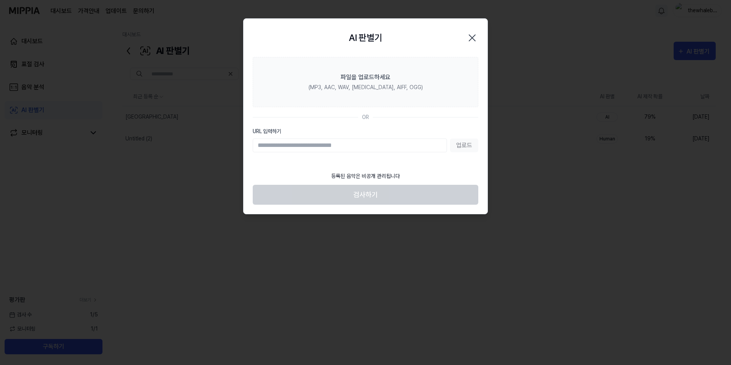
click at [474, 42] on icon "button" at bounding box center [472, 38] width 12 height 12
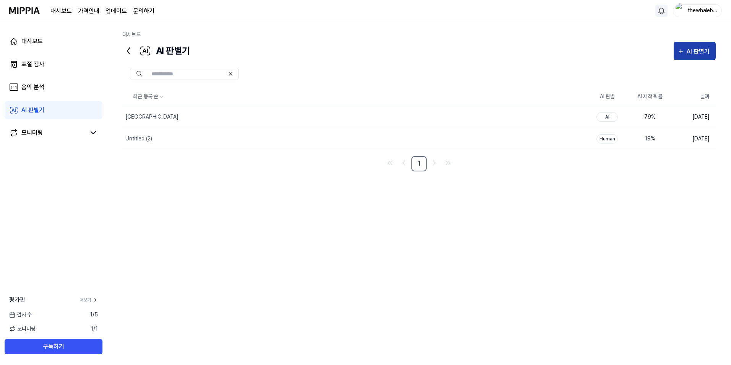
click at [681, 52] on icon "button" at bounding box center [680, 51] width 7 height 9
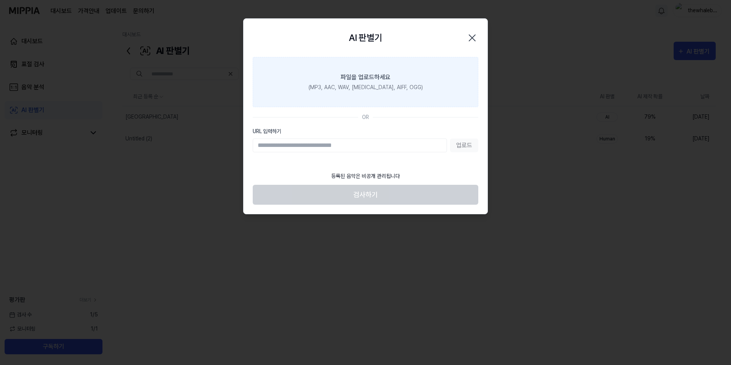
click at [359, 102] on label "파일을 업로드하세요 (MP3, AAC, WAV, [MEDICAL_DATA], AIFF, OGG)" at bounding box center [366, 82] width 226 height 50
click at [0, 0] on input "파일을 업로드하세요 (MP3, AAC, WAV, [MEDICAL_DATA], AIFF, OGG)" at bounding box center [0, 0] width 0 height 0
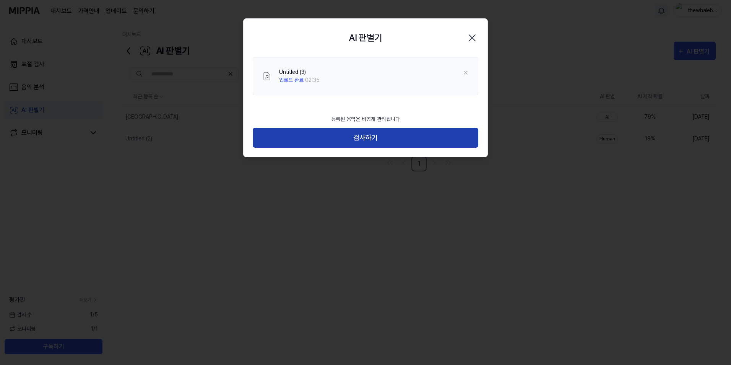
click at [363, 131] on button "검사하기" at bounding box center [366, 138] width 226 height 20
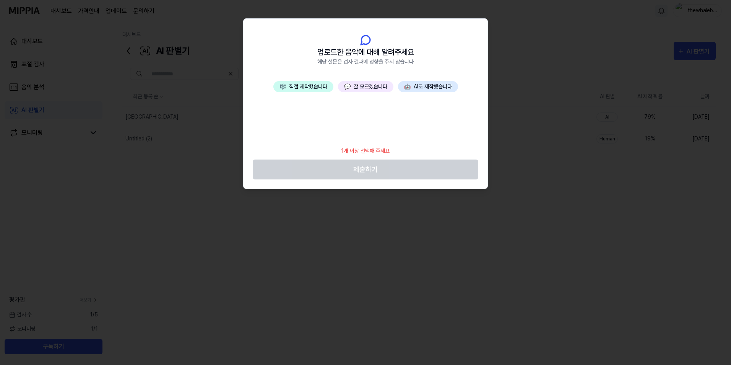
click at [320, 88] on button "🎼 직접 제작했습니다" at bounding box center [303, 86] width 60 height 11
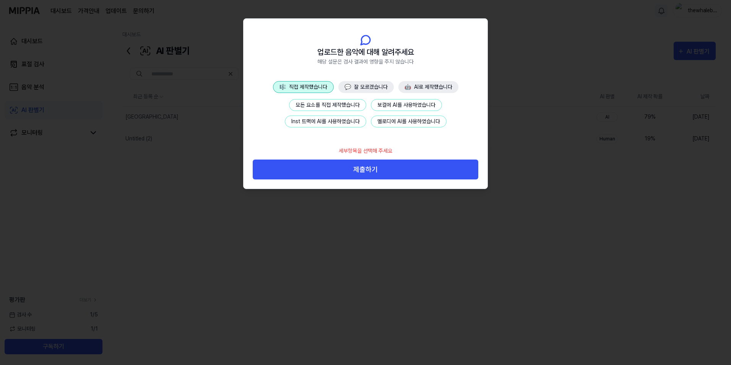
click at [333, 118] on button "Inst 트랙에 AI를 사용하였습니다" at bounding box center [325, 121] width 81 height 12
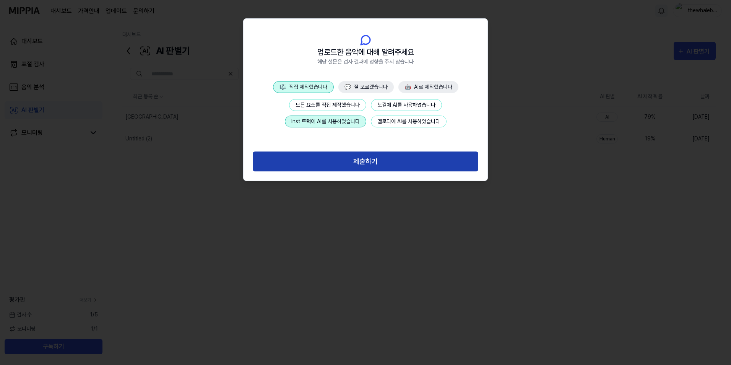
click at [349, 160] on button "제출하기" at bounding box center [366, 161] width 226 height 20
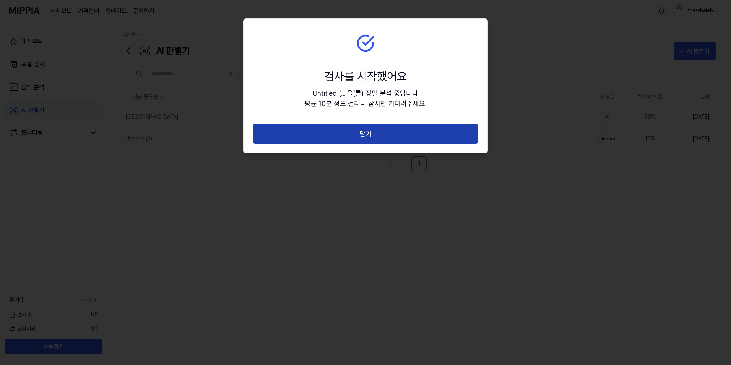
click at [355, 139] on button "닫기" at bounding box center [366, 134] width 226 height 20
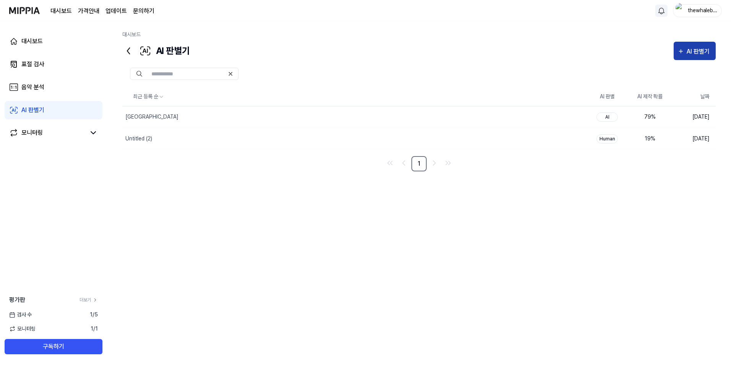
click at [697, 55] on div "AI 판별기" at bounding box center [698, 52] width 25 height 10
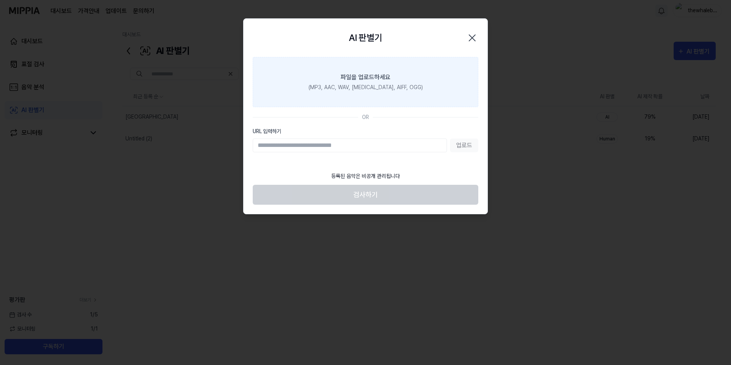
click at [368, 91] on label "파일을 업로드하세요 (MP3, AAC, WAV, [MEDICAL_DATA], AIFF, OGG)" at bounding box center [366, 82] width 226 height 50
click at [0, 0] on input "파일을 업로드하세요 (MP3, AAC, WAV, [MEDICAL_DATA], AIFF, OGG)" at bounding box center [0, 0] width 0 height 0
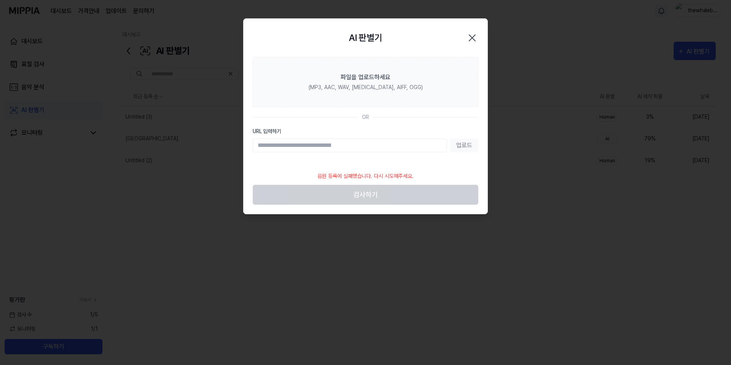
click at [472, 36] on icon "button" at bounding box center [472, 38] width 12 height 12
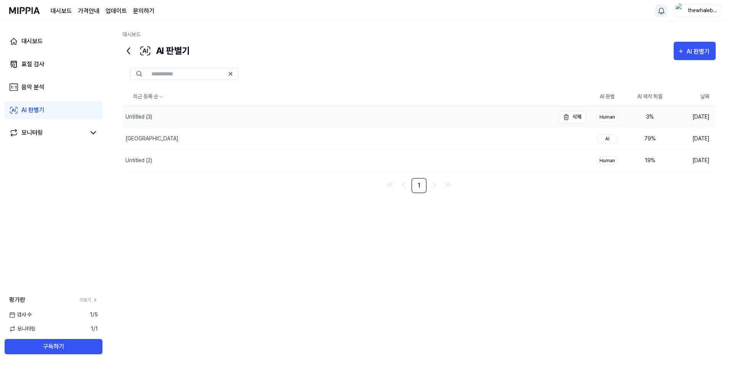
click at [313, 123] on div "Untitled (3)" at bounding box center [338, 116] width 432 height 21
